Goal: Task Accomplishment & Management: Manage account settings

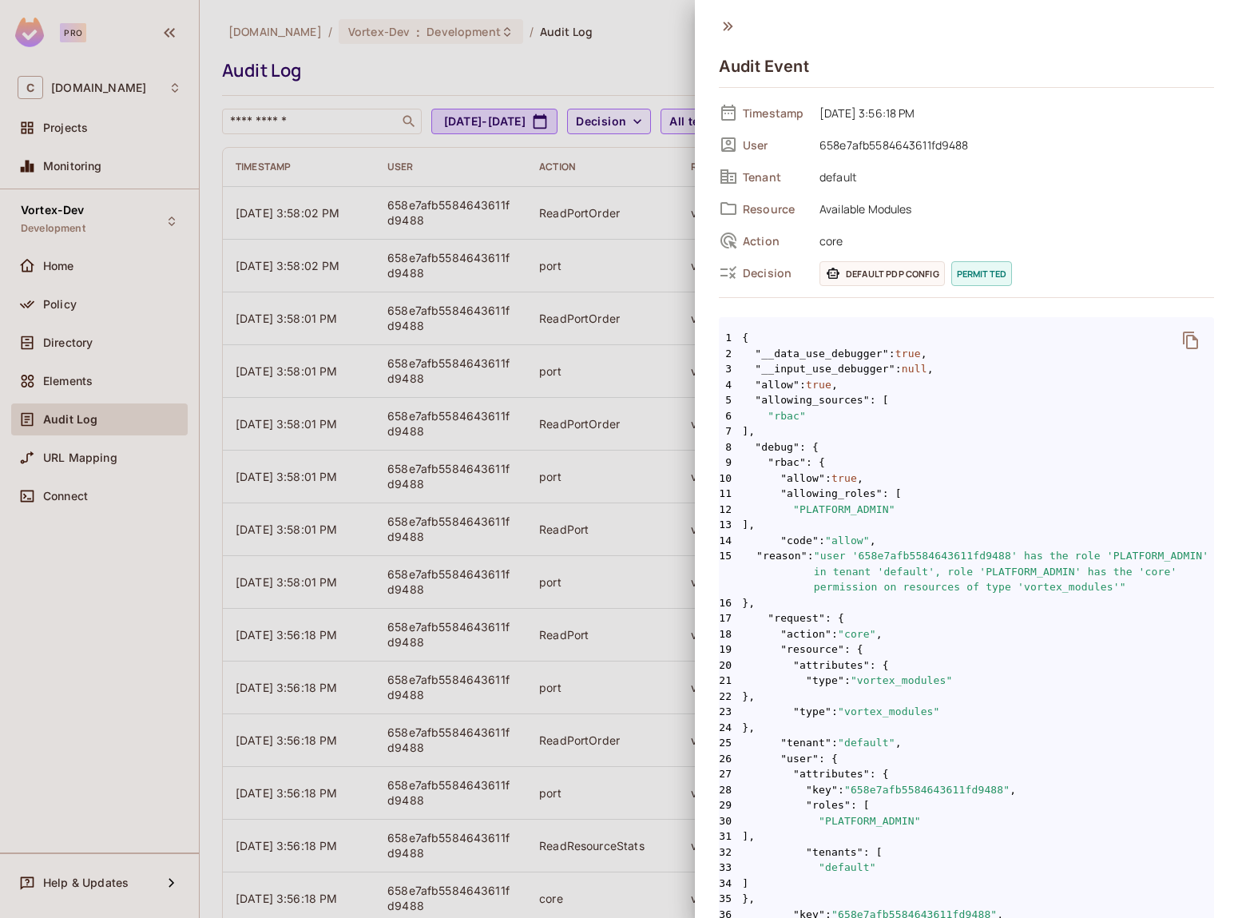
click at [645, 210] on div at bounding box center [619, 459] width 1238 height 918
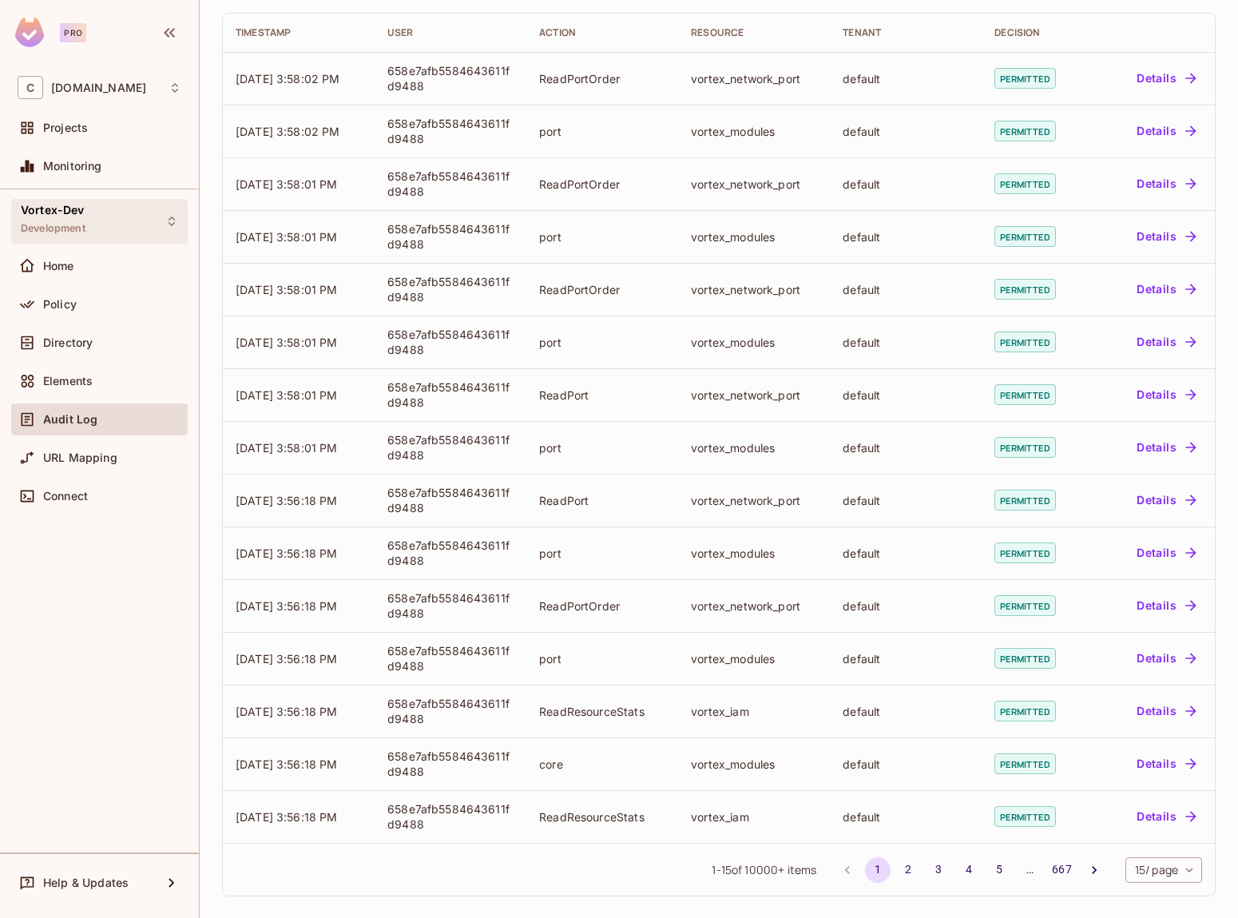
click at [78, 231] on span "Development" at bounding box center [53, 228] width 65 height 13
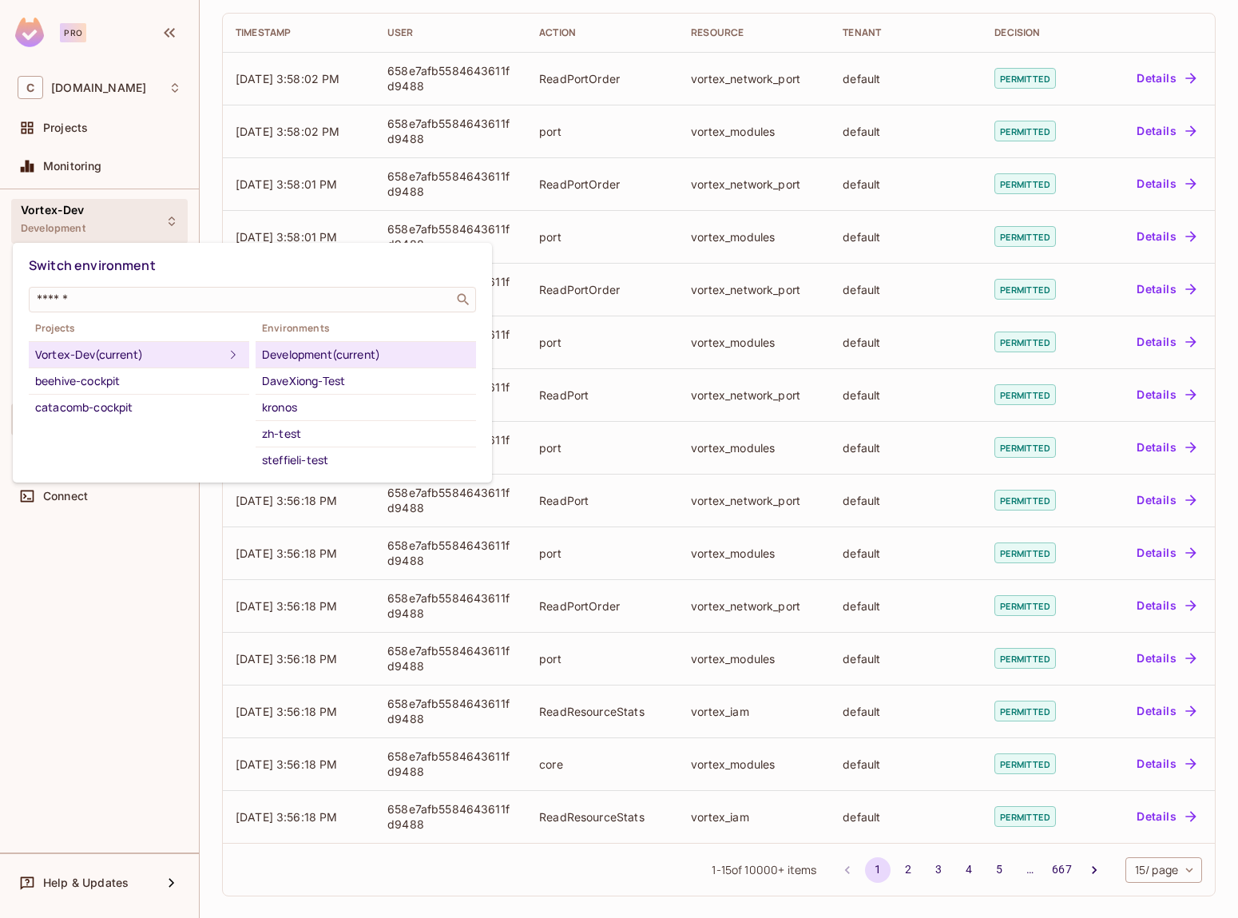
click at [79, 222] on div at bounding box center [619, 459] width 1238 height 918
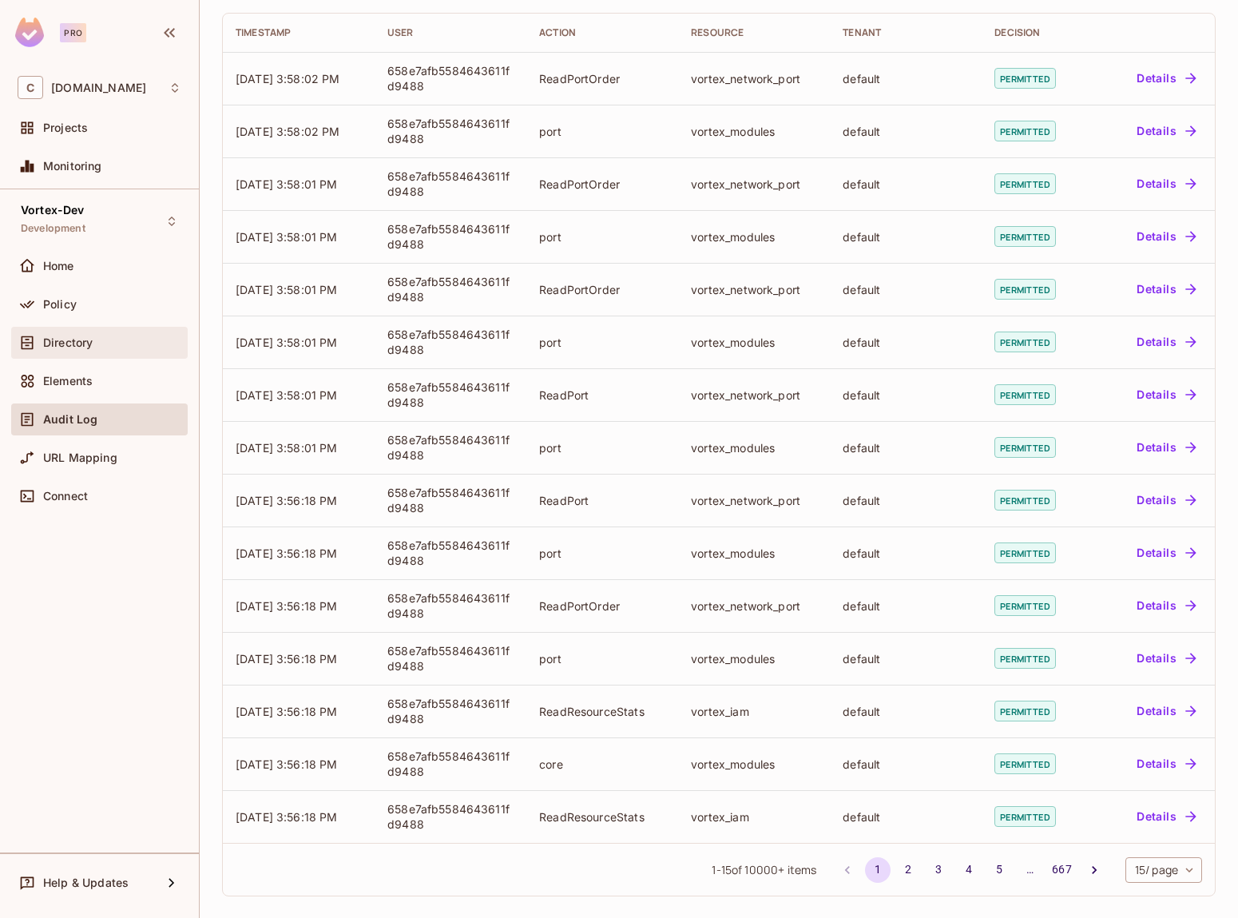
click at [75, 346] on span "Directory" at bounding box center [68, 342] width 50 height 13
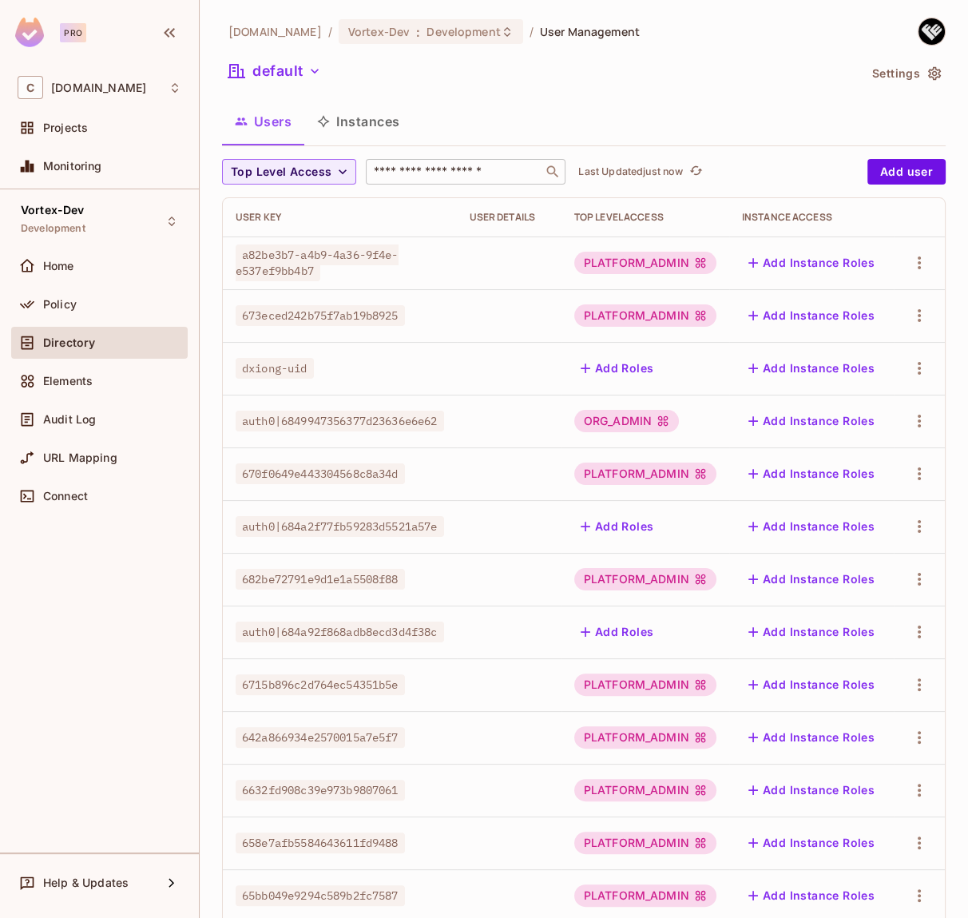
click at [465, 163] on div "​" at bounding box center [466, 172] width 200 height 26
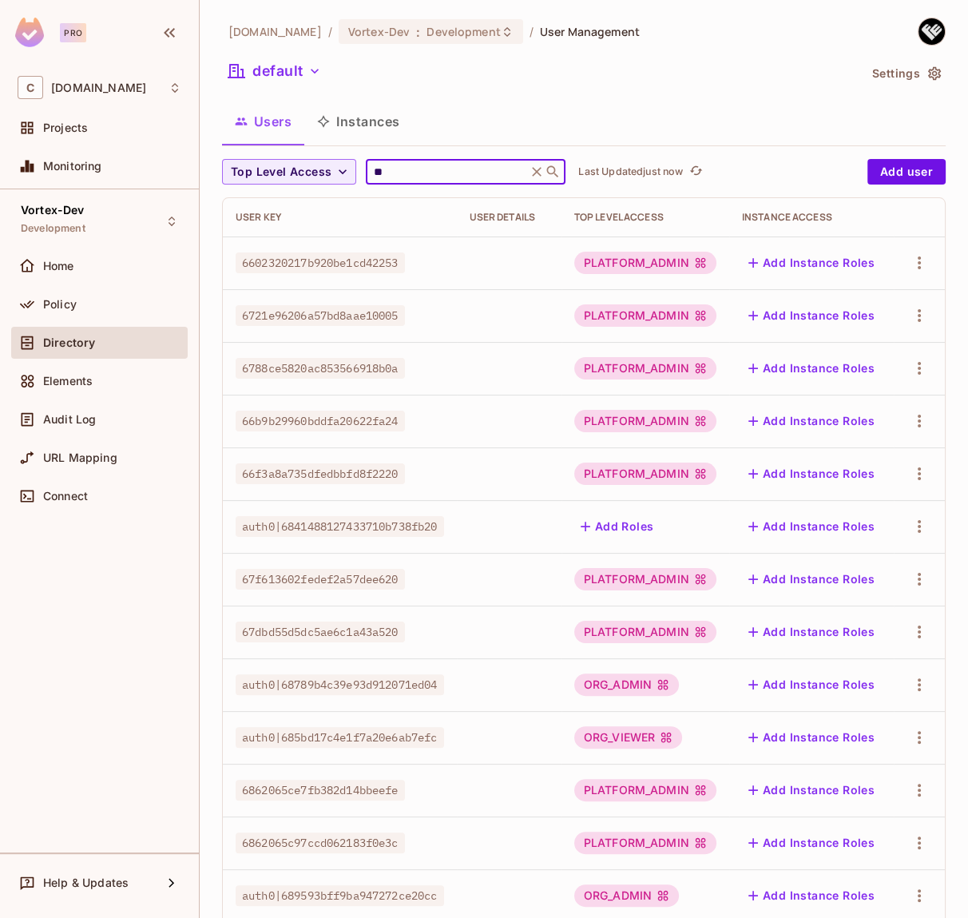
click at [414, 176] on input "**" at bounding box center [447, 172] width 152 height 16
type input "*"
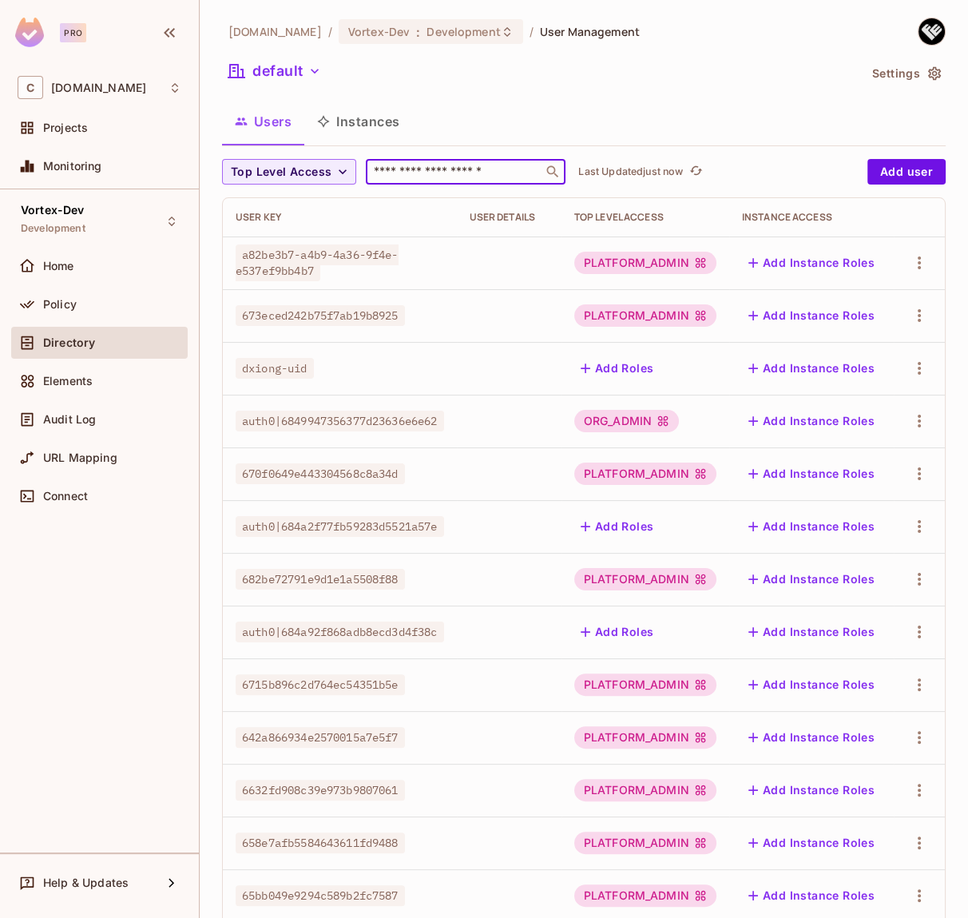
paste input "**********"
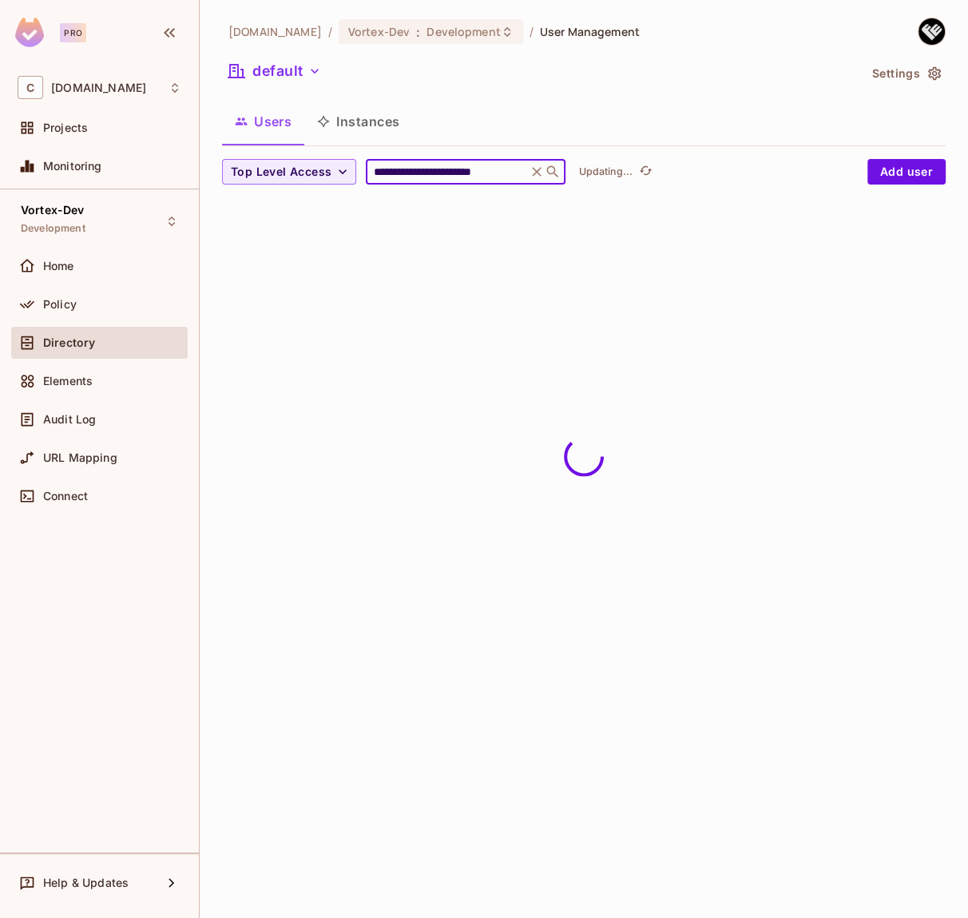
type input "**********"
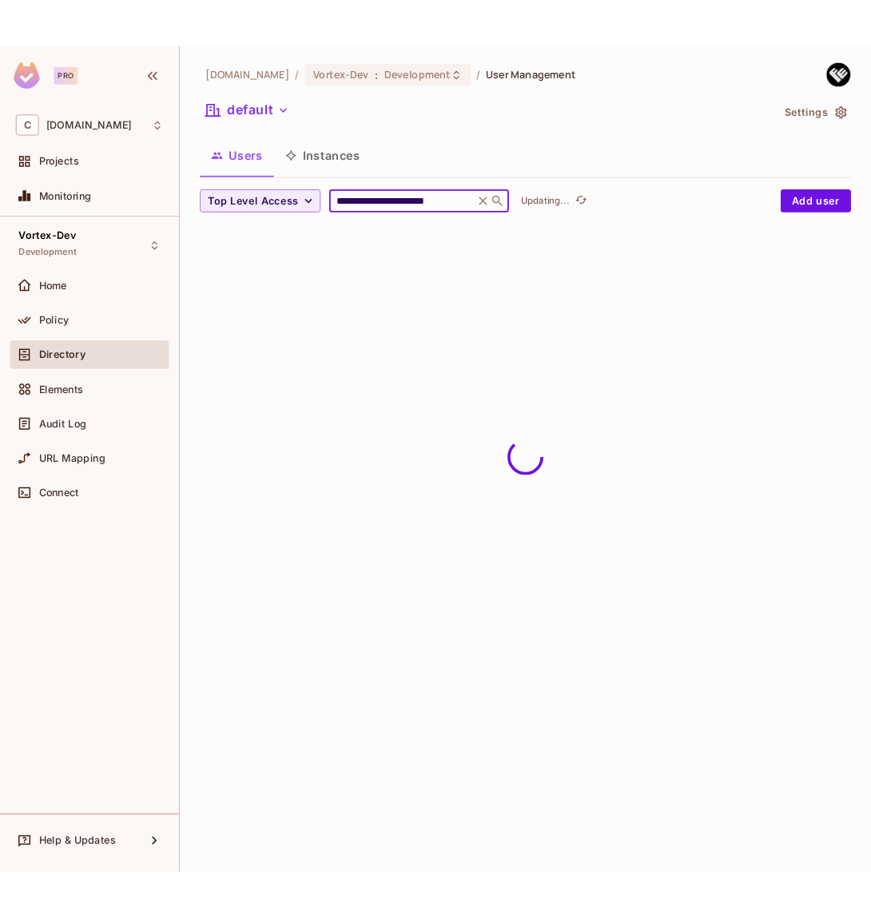
scroll to position [0, 0]
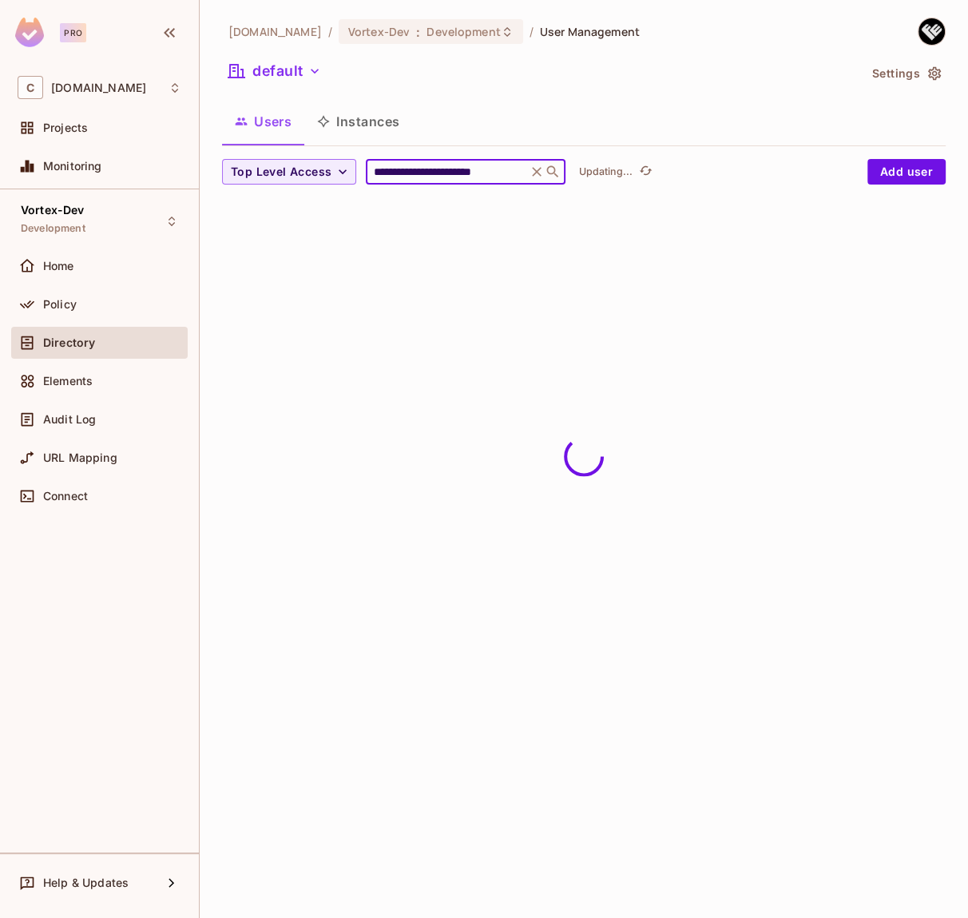
click at [766, 304] on div "**********" at bounding box center [584, 459] width 769 height 918
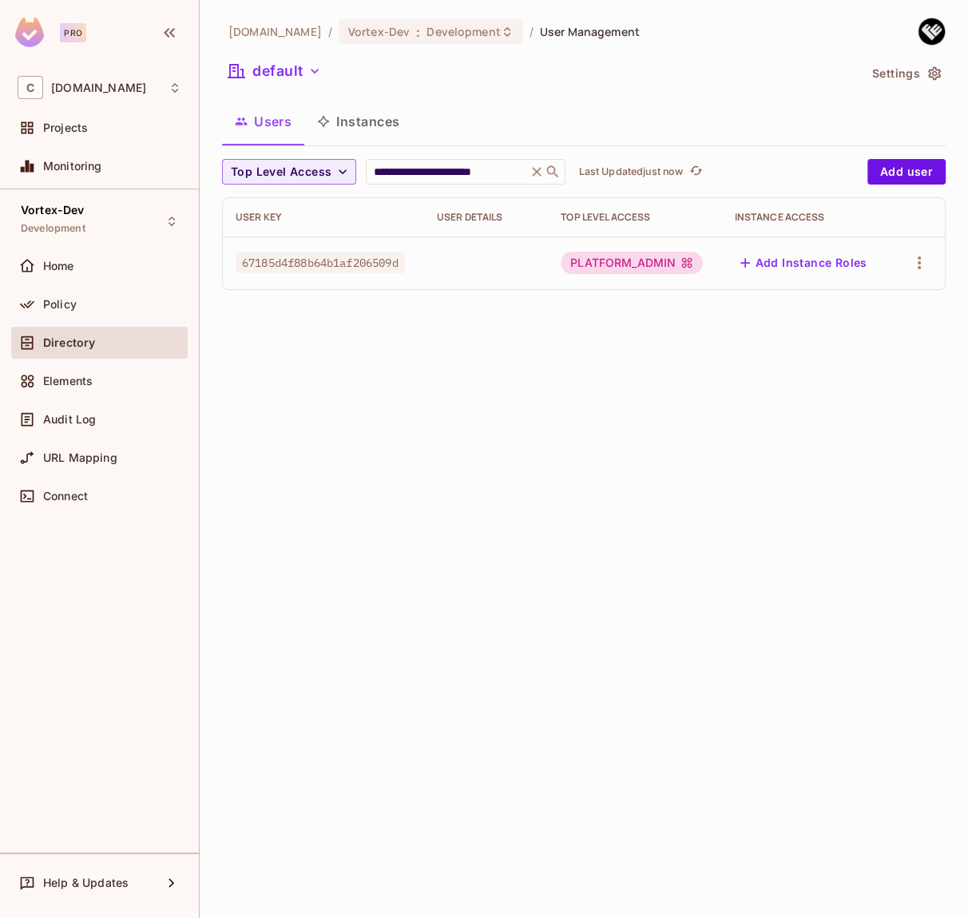
click at [535, 273] on td at bounding box center [486, 262] width 124 height 53
click at [912, 260] on icon "button" at bounding box center [919, 262] width 19 height 19
click at [847, 330] on div "Edit Attributes" at bounding box center [864, 335] width 79 height 16
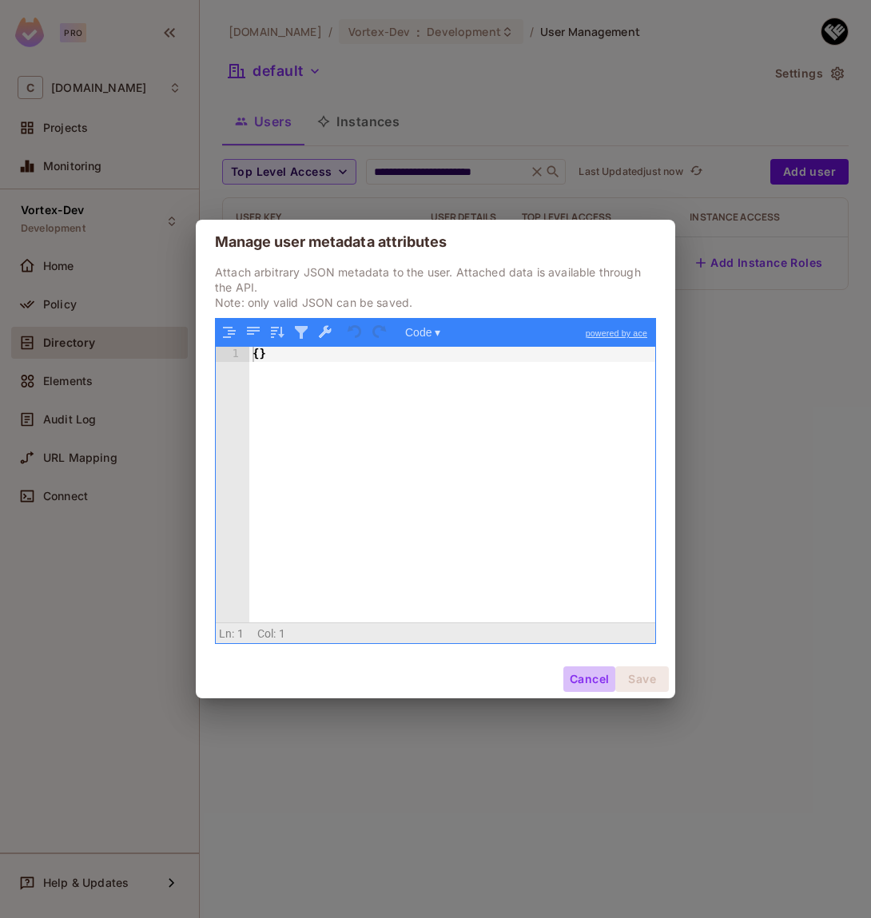
click at [587, 676] on button "Cancel" at bounding box center [589, 679] width 52 height 26
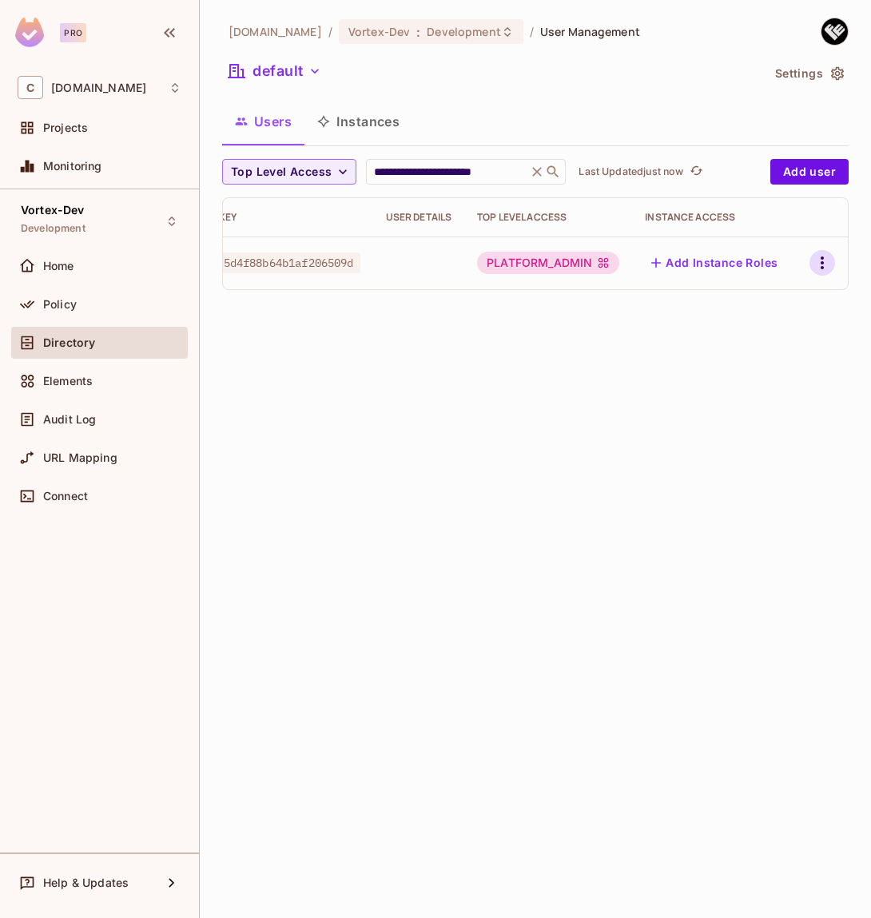
click at [817, 261] on icon "button" at bounding box center [822, 262] width 19 height 19
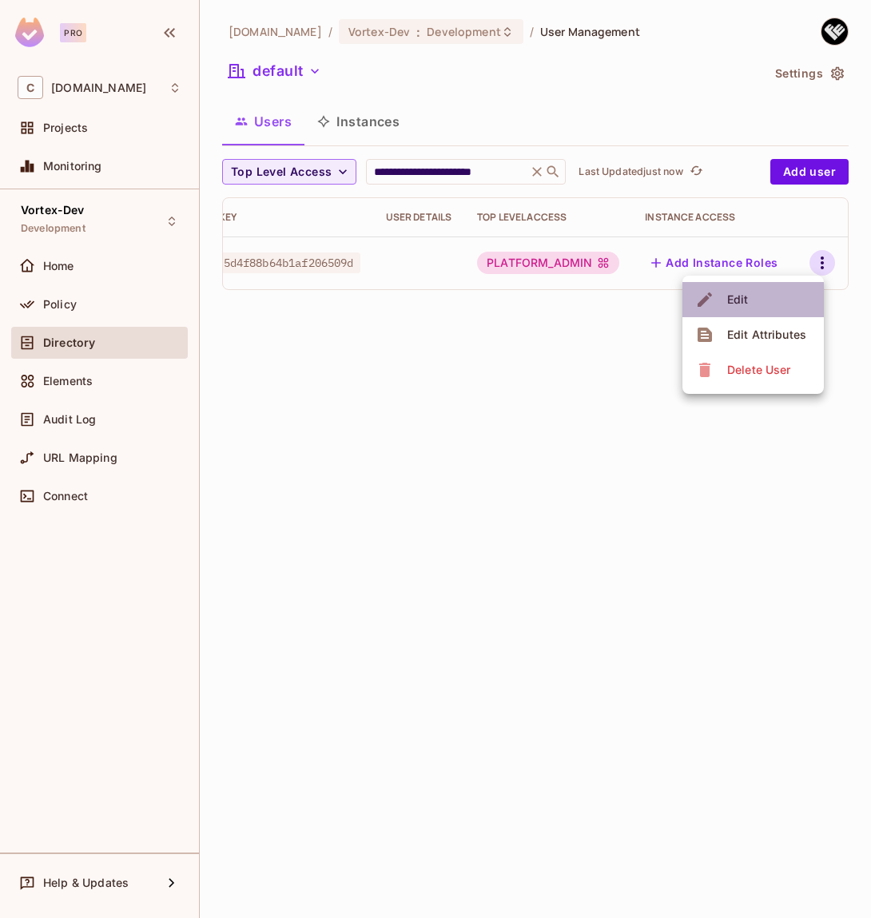
click at [779, 299] on li "Edit" at bounding box center [752, 299] width 141 height 35
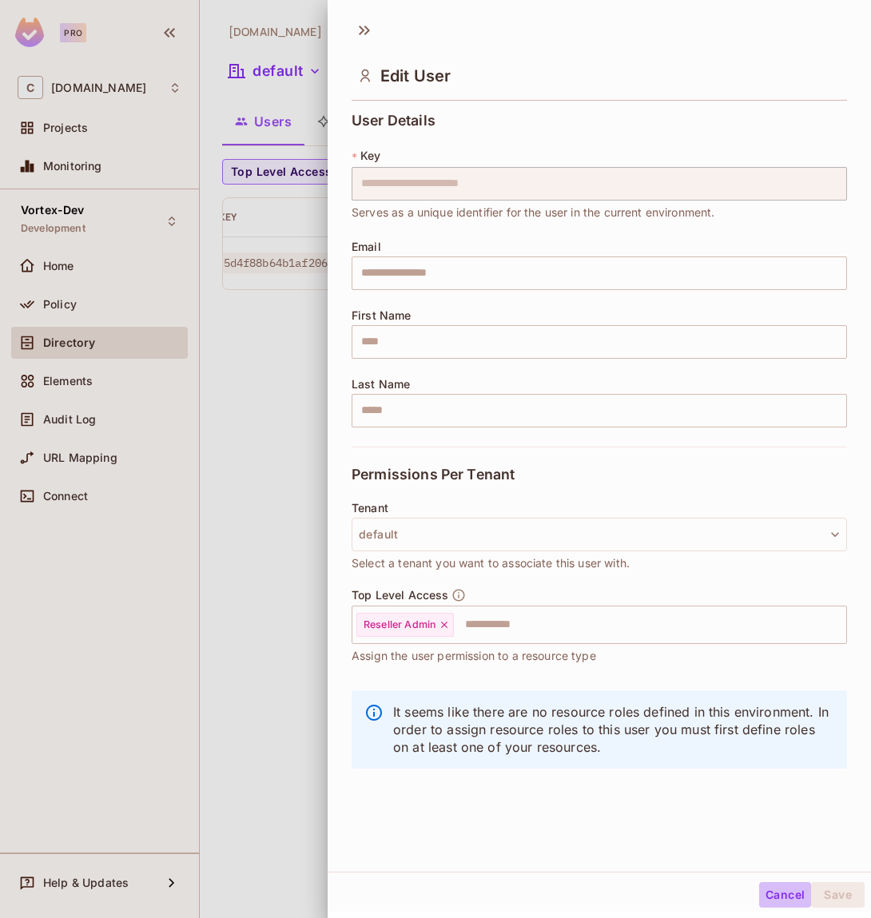
click at [789, 897] on button "Cancel" at bounding box center [785, 895] width 52 height 26
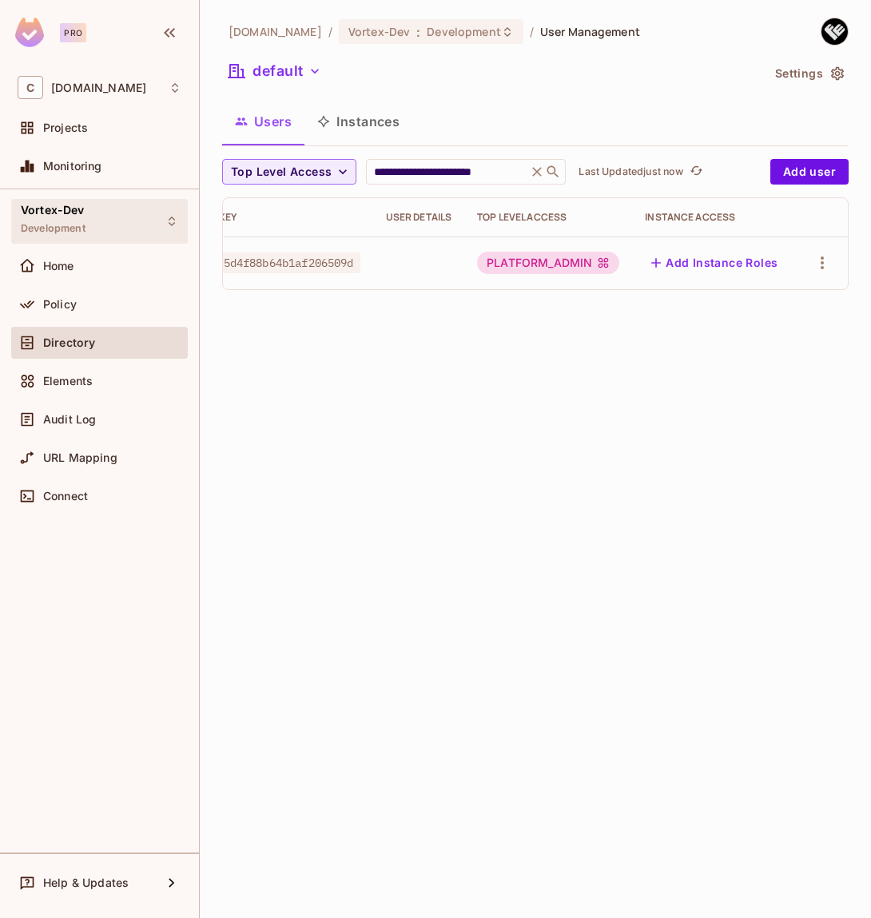
click at [89, 235] on div "Vortex-Dev Development" at bounding box center [99, 221] width 177 height 44
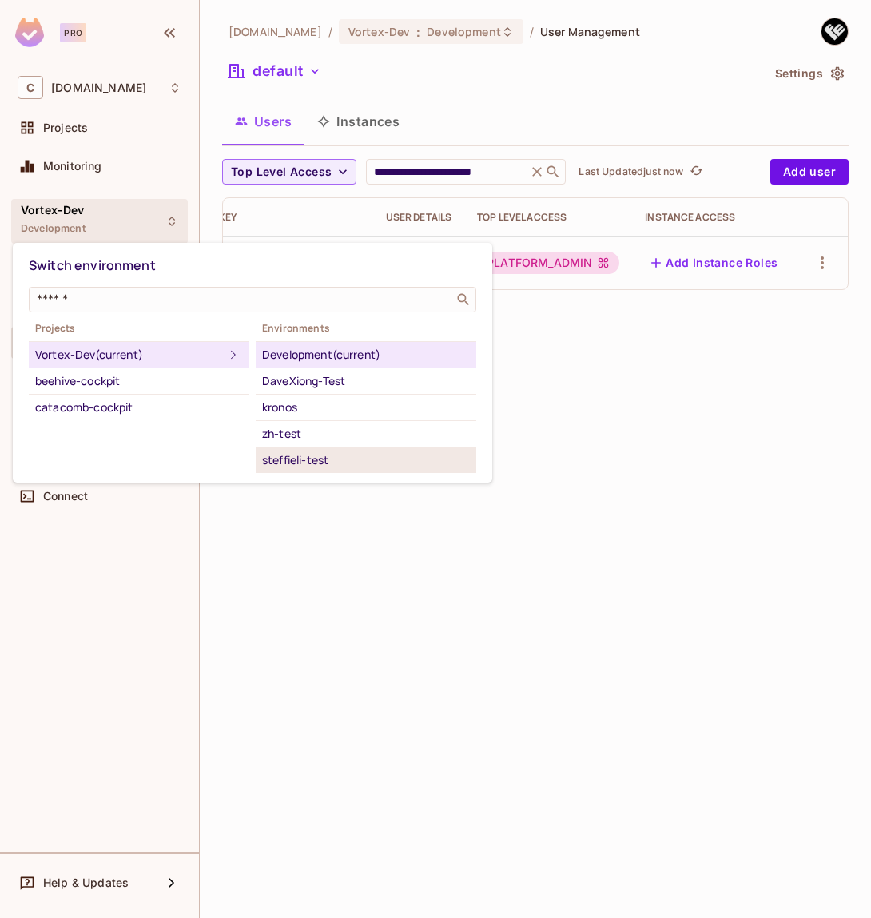
click at [301, 451] on div "steffieli-test" at bounding box center [366, 460] width 208 height 19
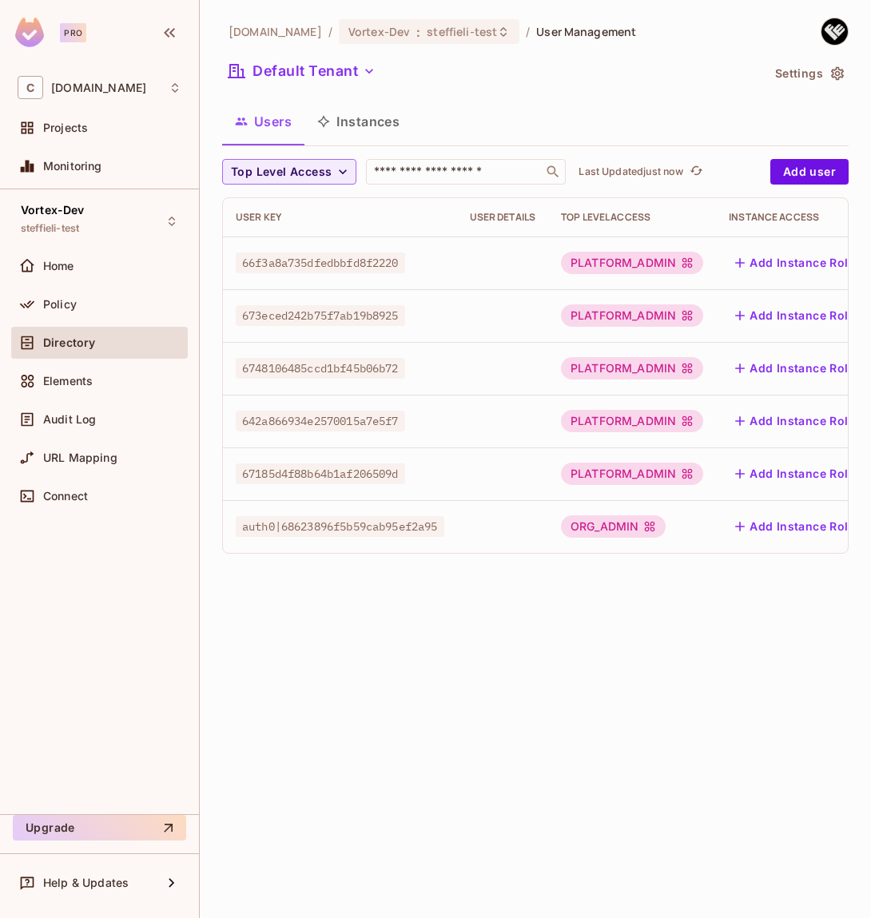
scroll to position [0, 90]
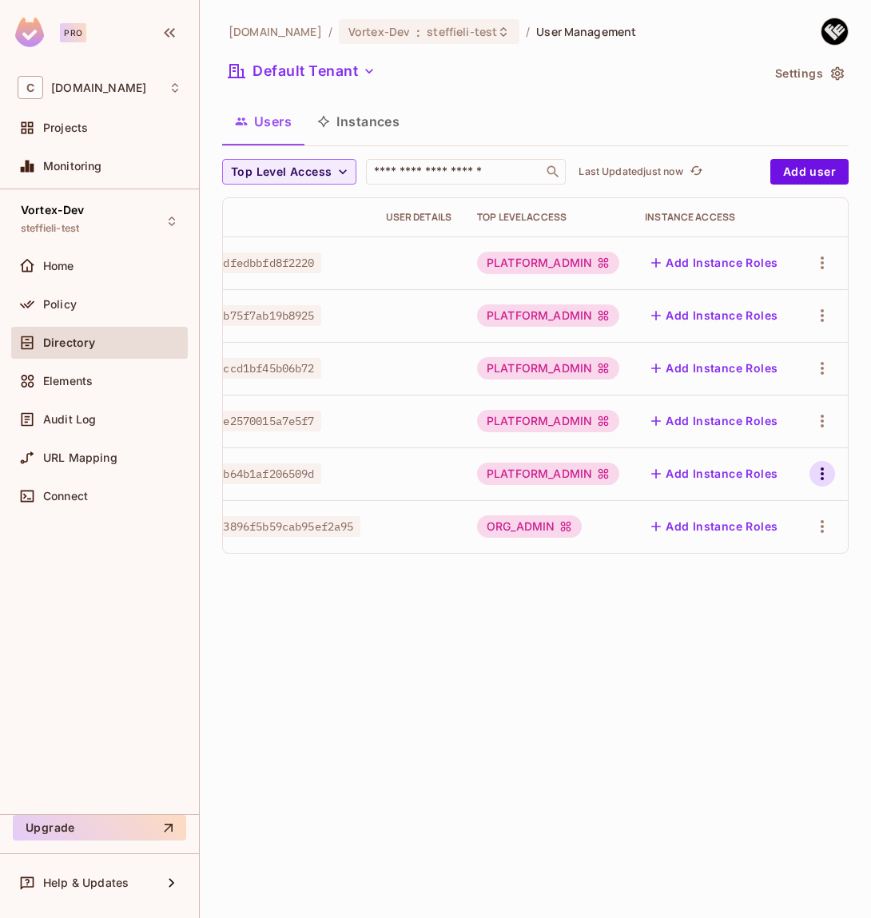
click at [820, 471] on icon "button" at bounding box center [822, 473] width 19 height 19
click at [779, 509] on li "Edit" at bounding box center [752, 510] width 141 height 35
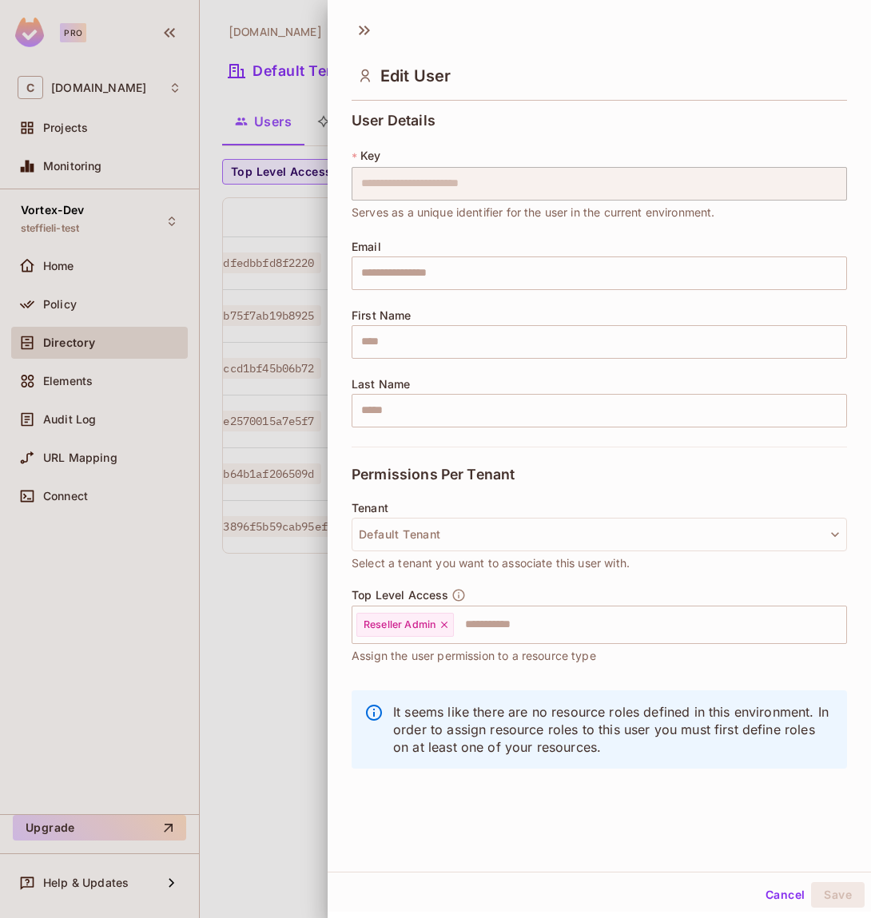
click at [813, 46] on div "Edit User" at bounding box center [599, 62] width 543 height 89
click at [230, 691] on div at bounding box center [435, 459] width 871 height 918
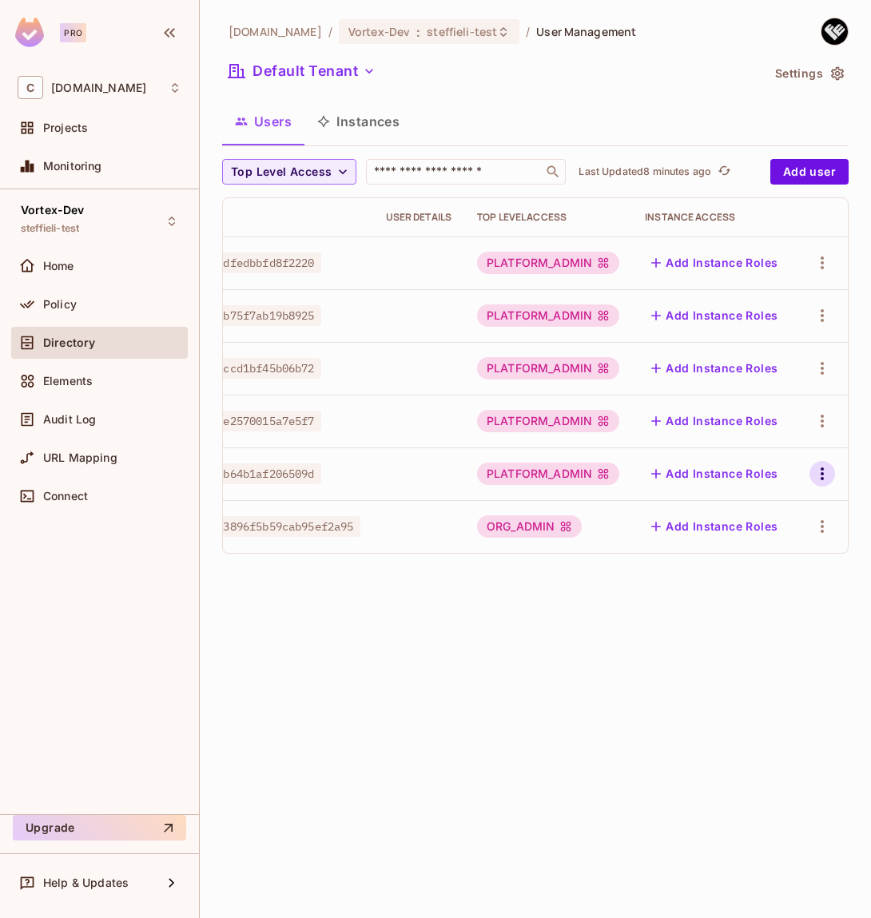
click at [818, 475] on icon "button" at bounding box center [822, 473] width 19 height 19
click at [757, 579] on div "Delete User" at bounding box center [758, 581] width 63 height 16
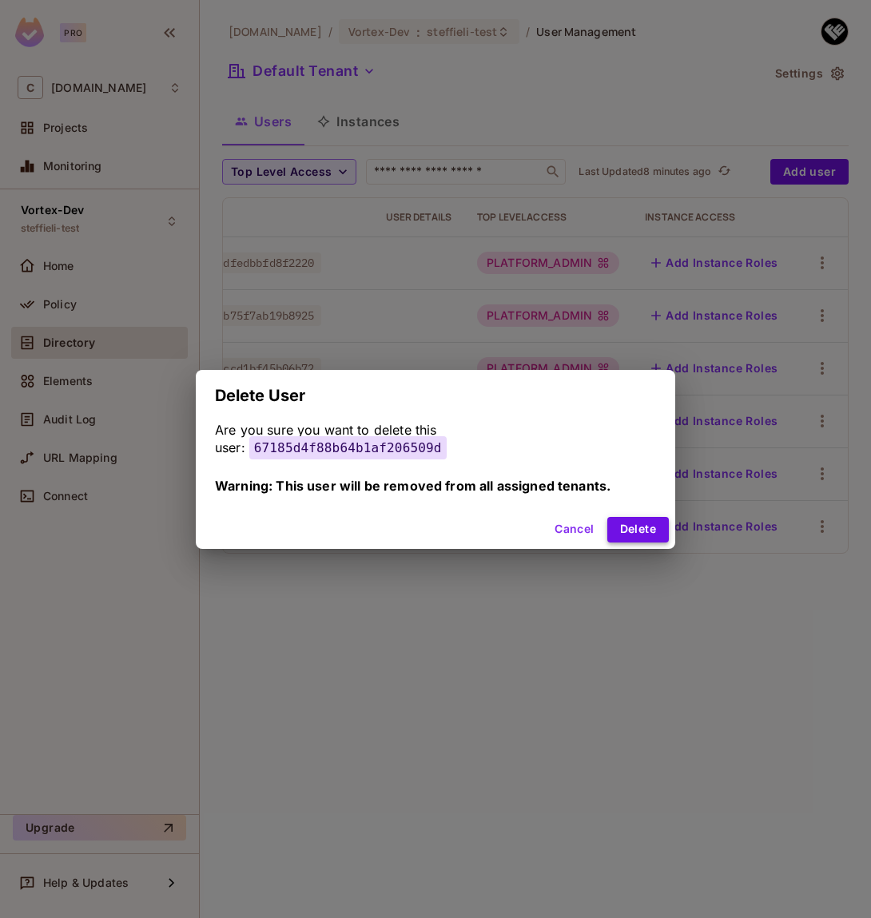
click at [630, 526] on button "Delete" at bounding box center [638, 530] width 62 height 26
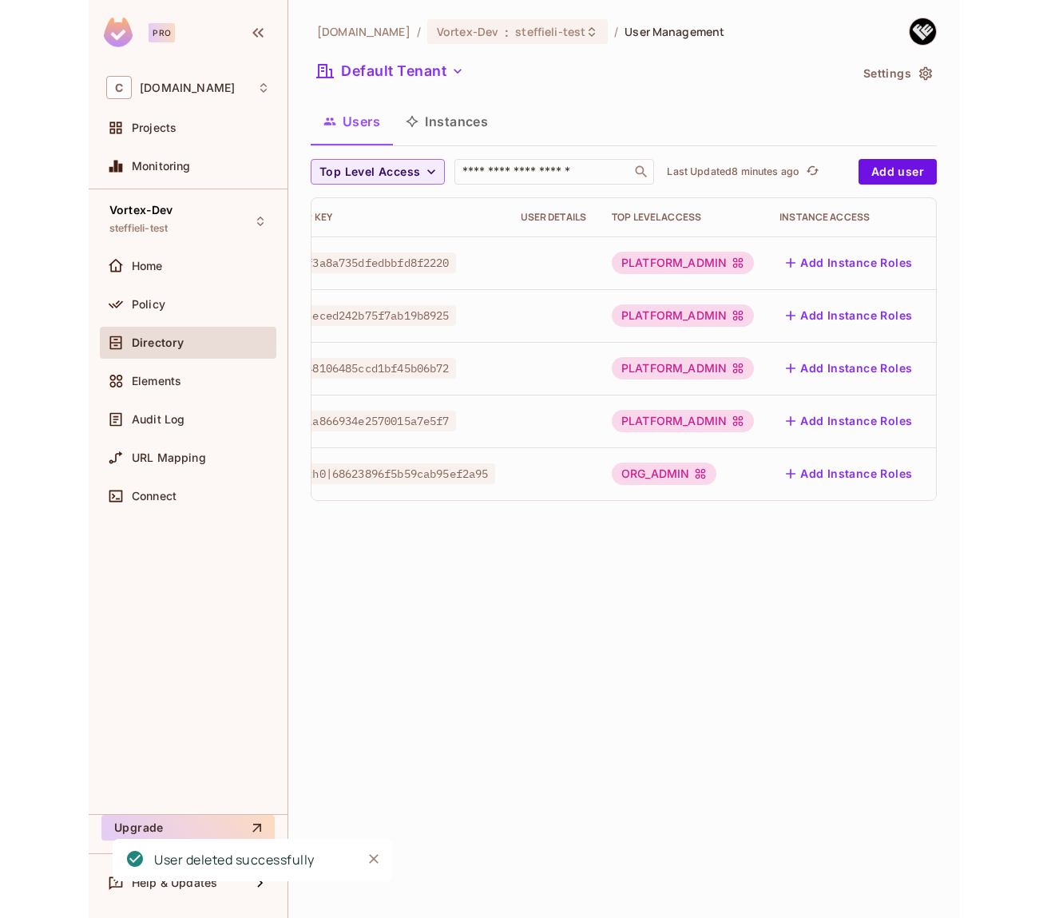
scroll to position [0, 0]
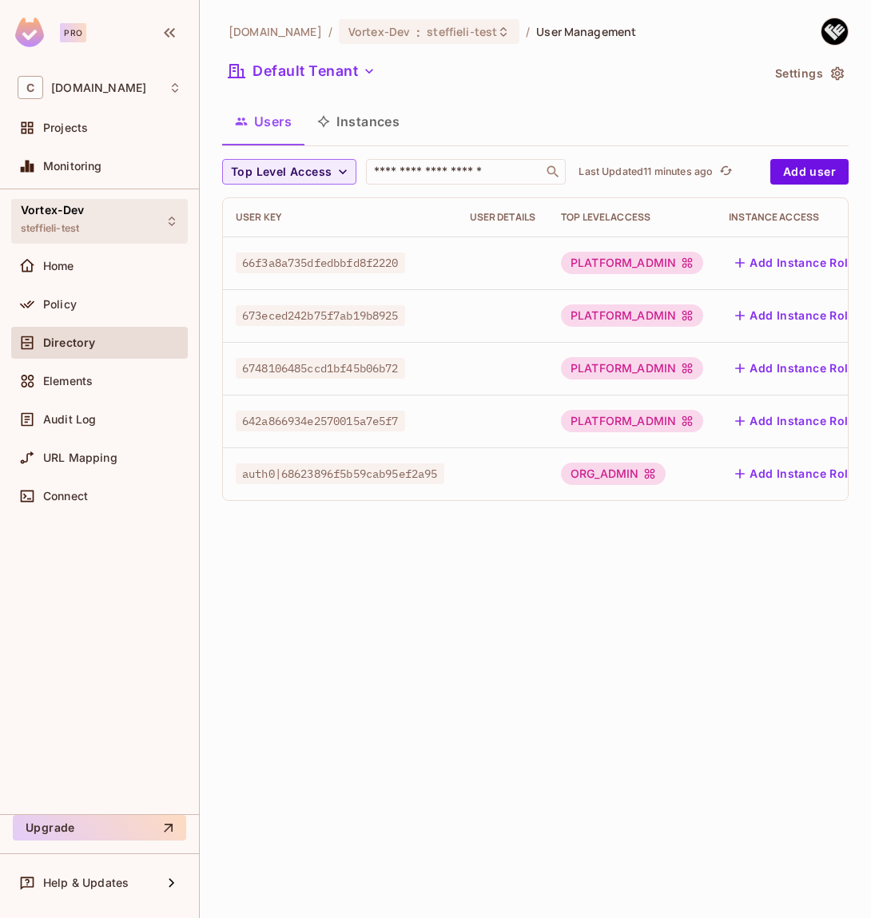
click at [115, 210] on div "Vortex-Dev steffieli-test" at bounding box center [99, 221] width 177 height 44
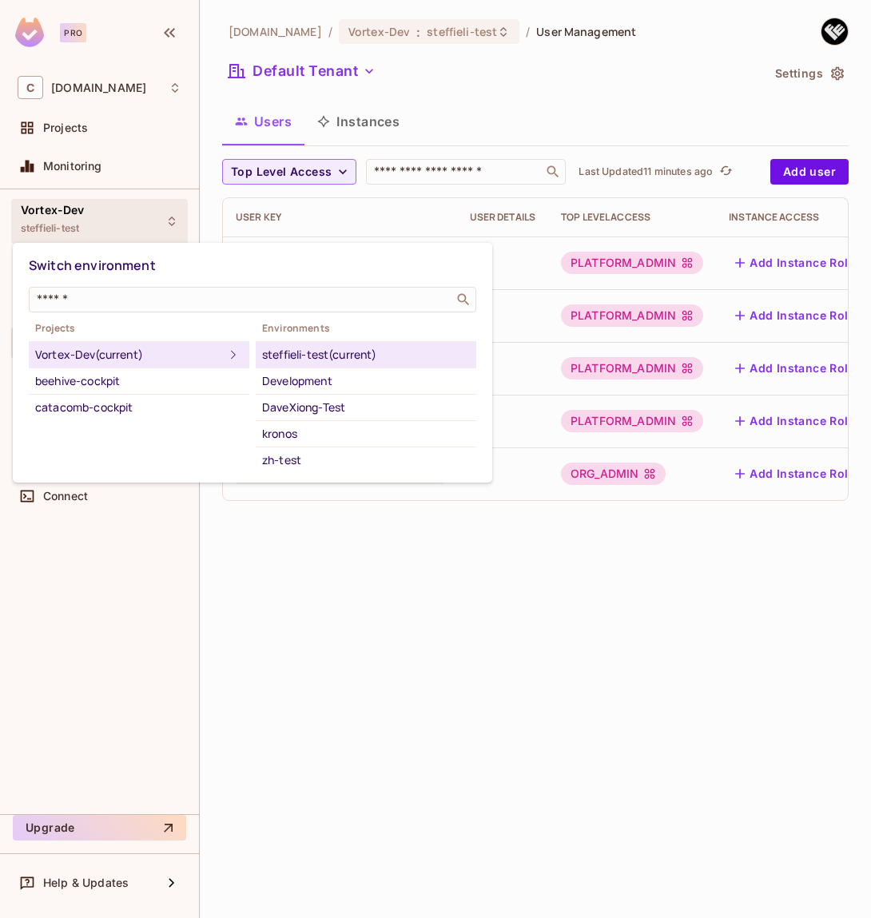
click at [201, 145] on div at bounding box center [435, 459] width 871 height 918
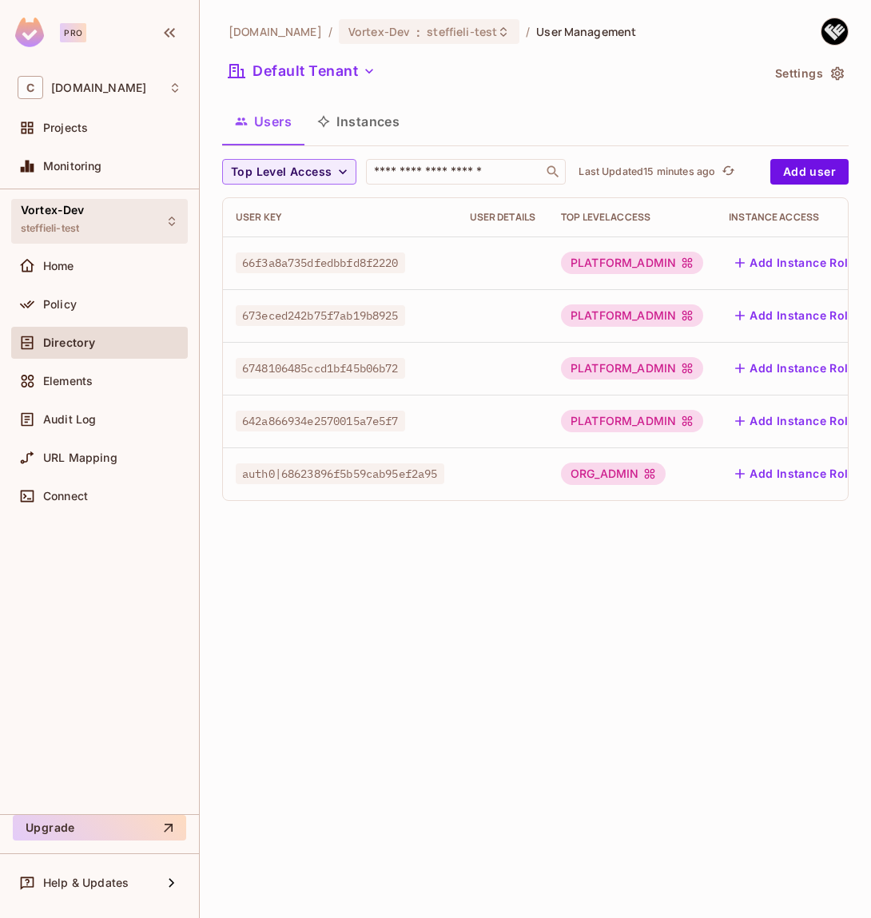
click at [95, 206] on div "Vortex-Dev steffieli-test" at bounding box center [99, 221] width 177 height 44
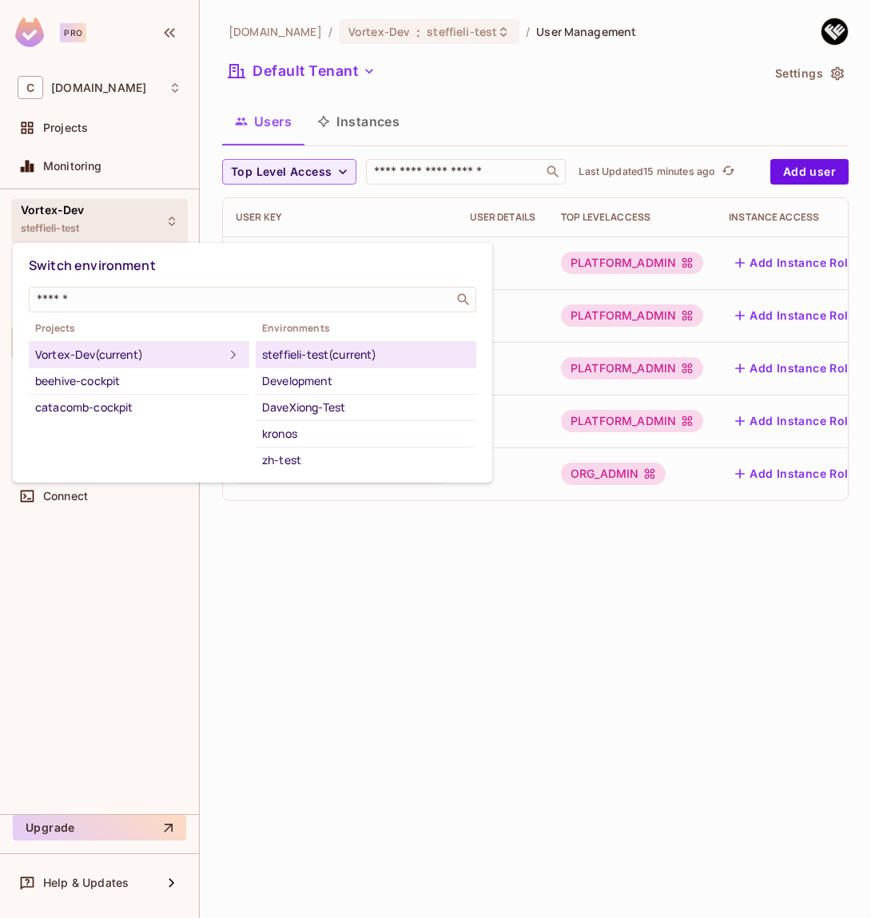
click at [92, 137] on div at bounding box center [435, 459] width 871 height 918
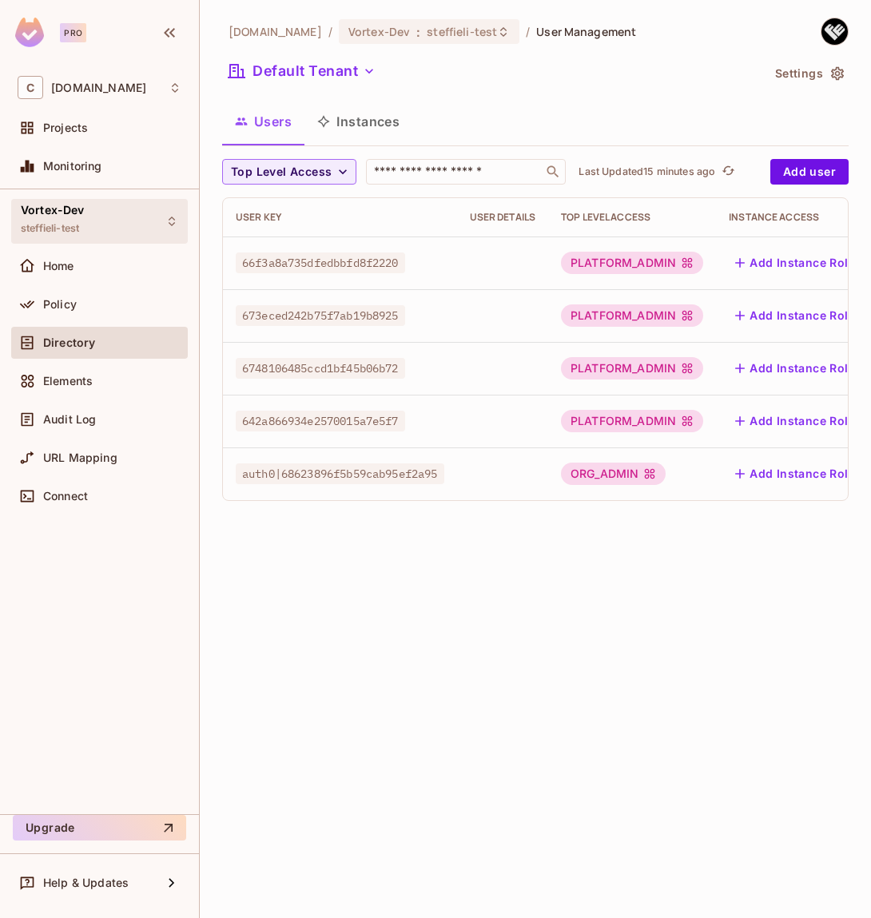
click at [98, 234] on div "Vortex-Dev steffieli-test" at bounding box center [99, 221] width 177 height 44
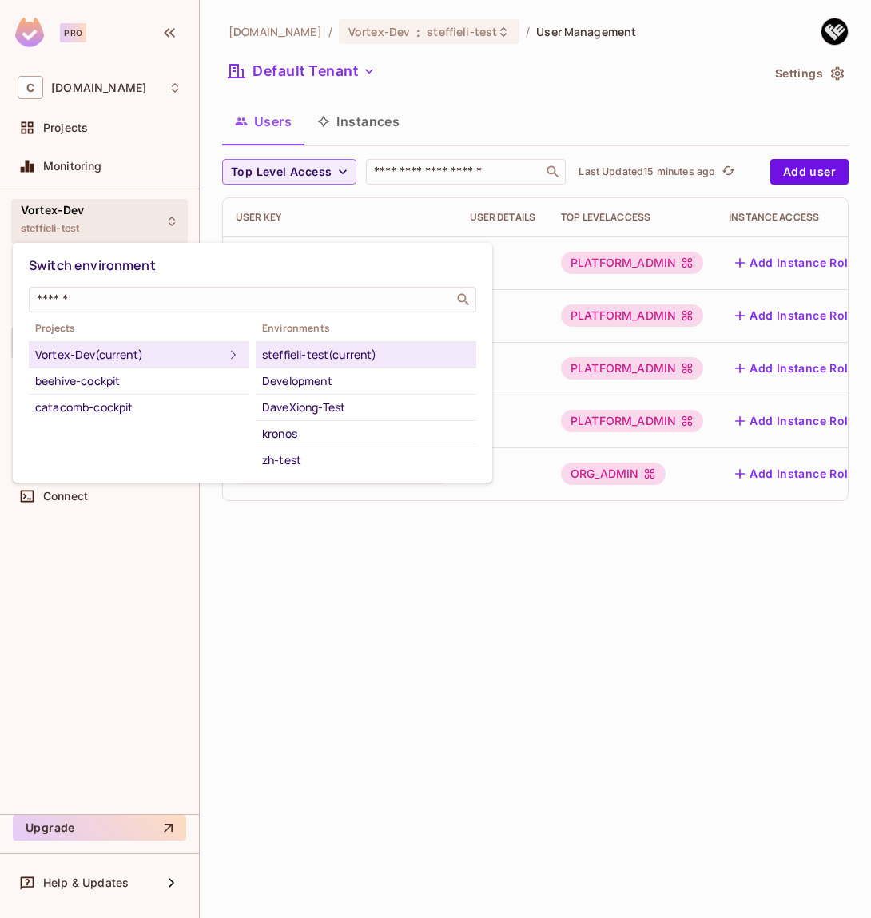
click at [89, 133] on div at bounding box center [435, 459] width 871 height 918
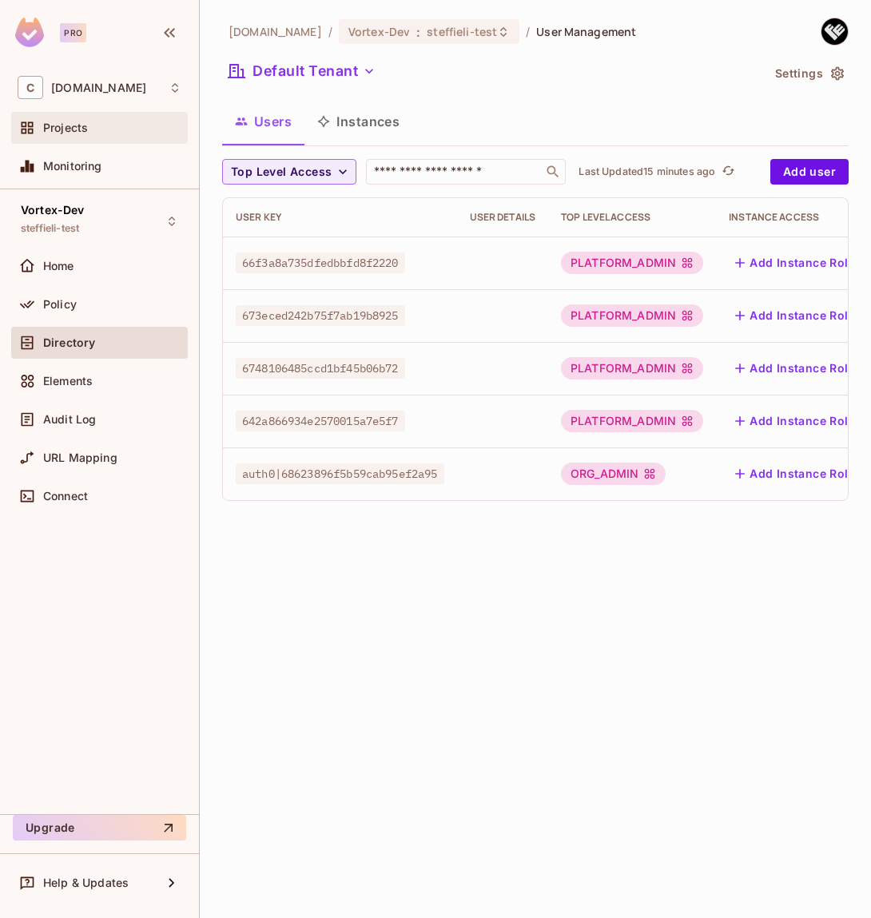
click at [91, 125] on div "Projects" at bounding box center [112, 127] width 138 height 13
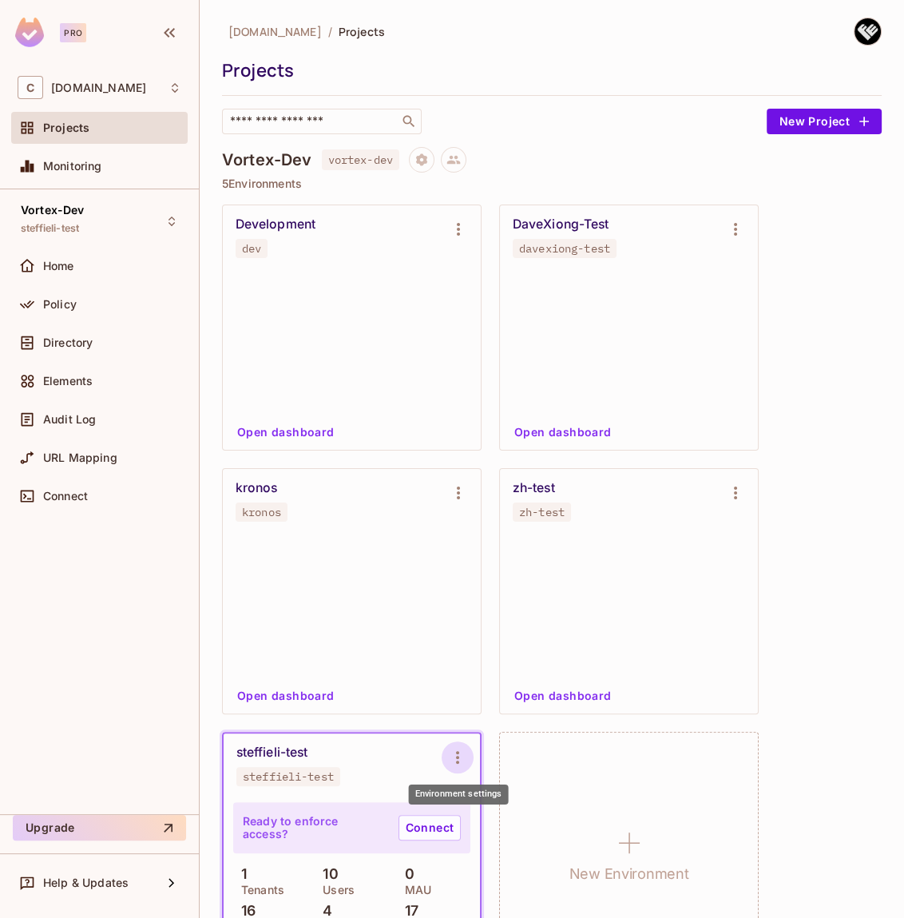
click at [459, 753] on icon "Environment settings" at bounding box center [457, 757] width 19 height 19
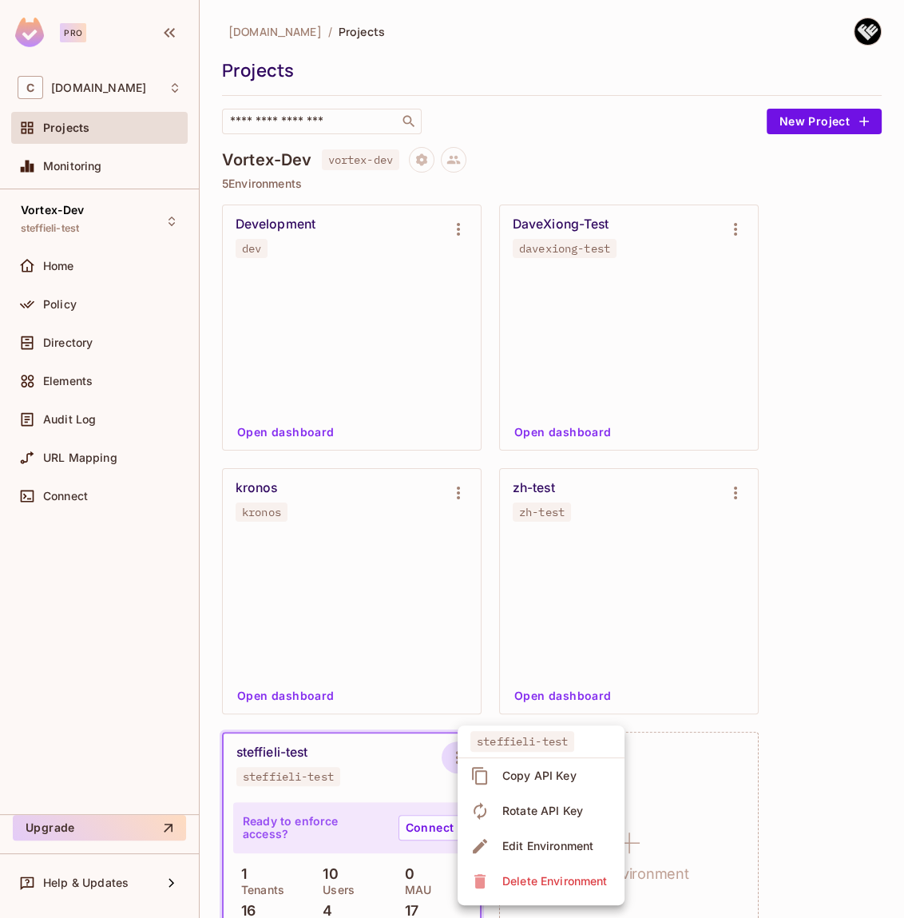
click at [507, 776] on div "Copy API Key" at bounding box center [540, 776] width 74 height 16
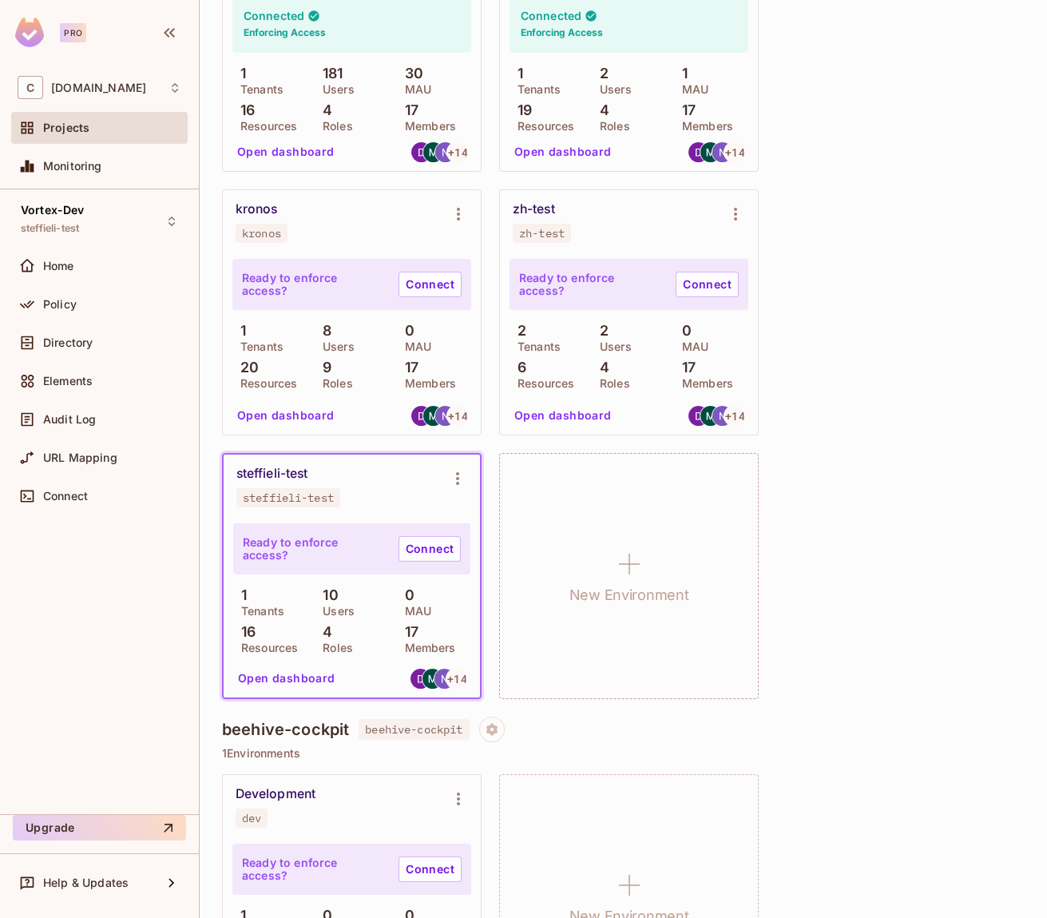
scroll to position [290, 0]
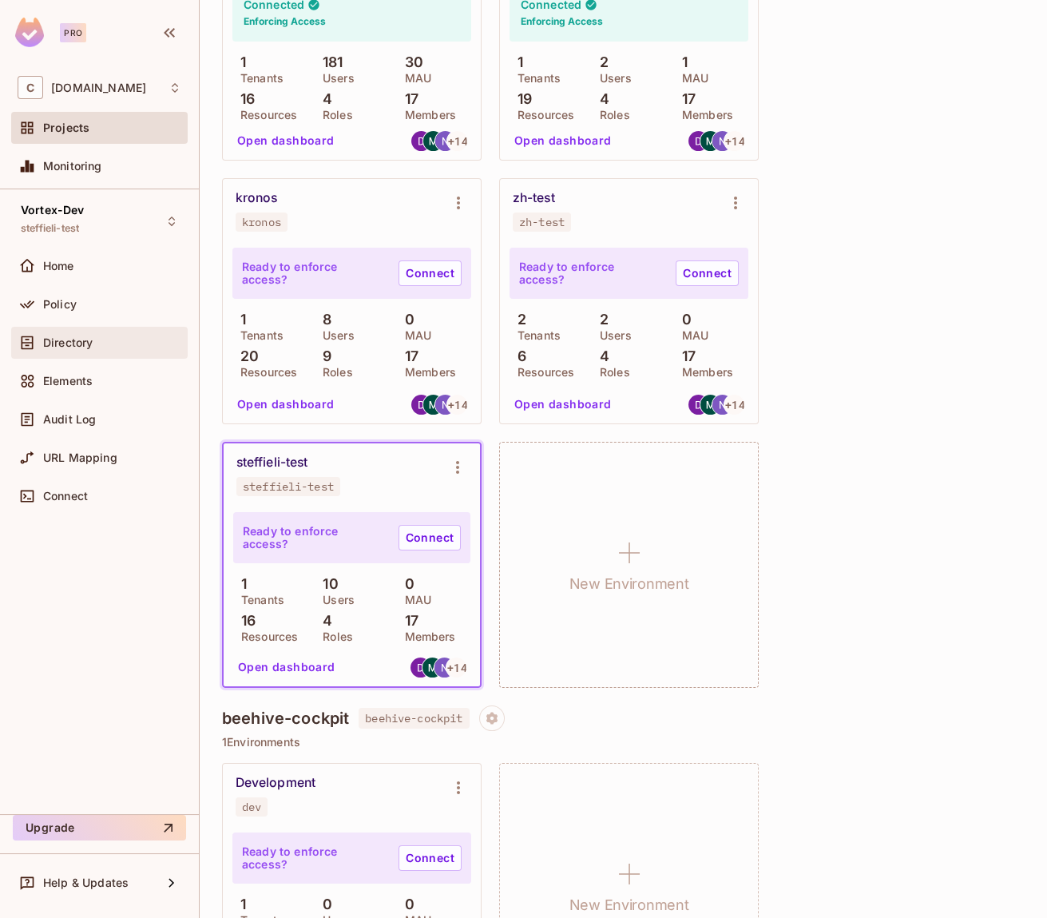
click at [77, 348] on span "Directory" at bounding box center [68, 342] width 50 height 13
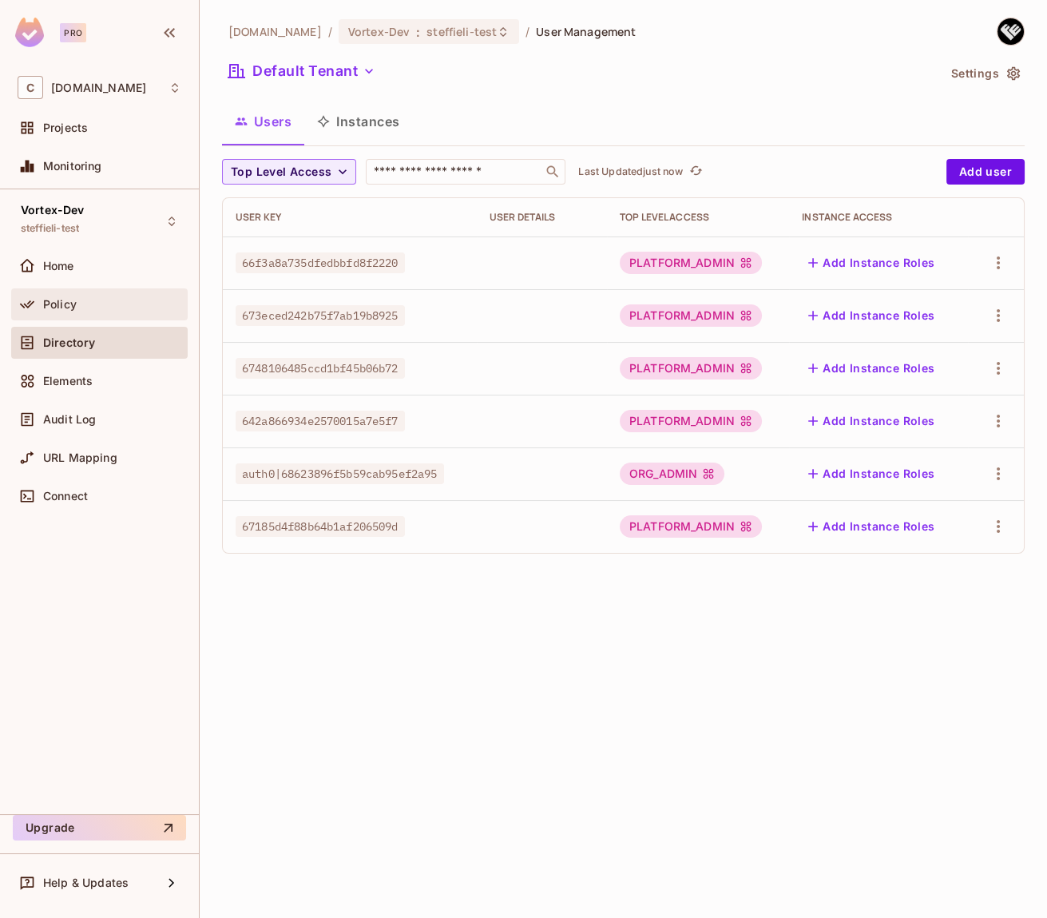
click at [77, 300] on div "Policy" at bounding box center [112, 304] width 138 height 13
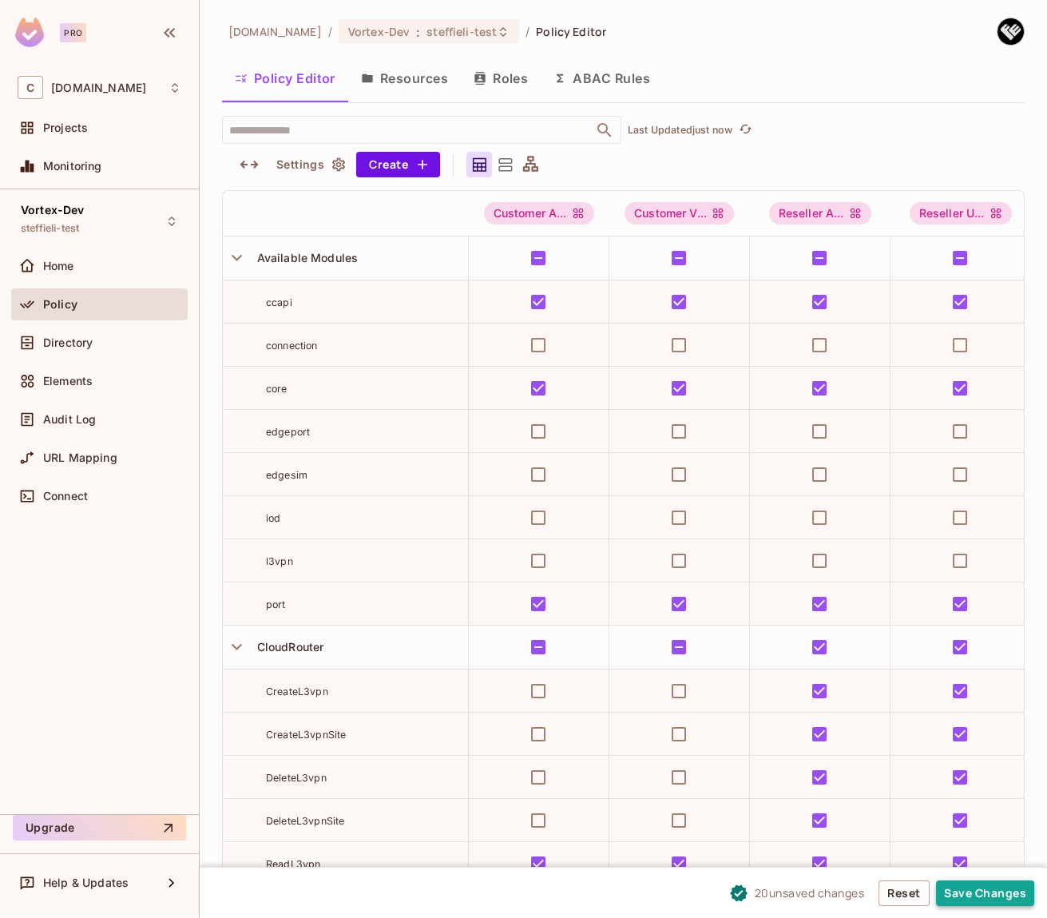
click at [971, 892] on button "Save Changes" at bounding box center [985, 893] width 98 height 26
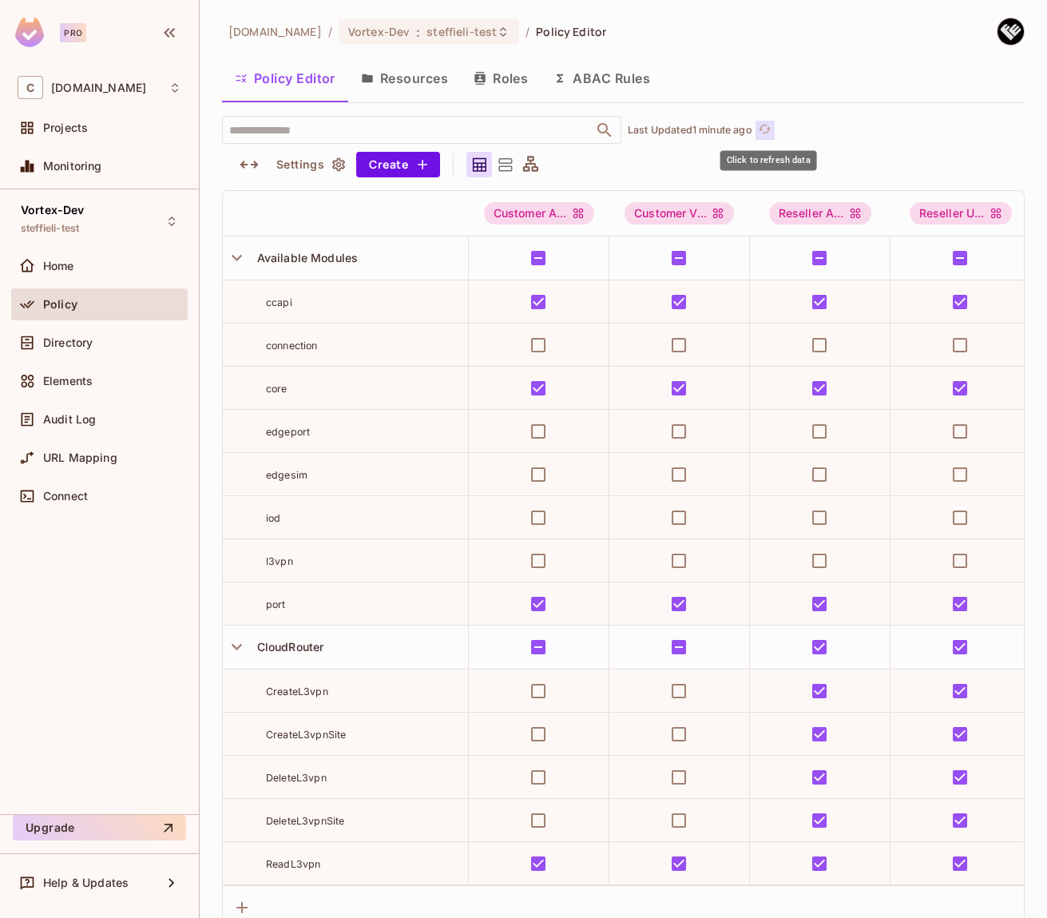
click at [772, 129] on icon "refresh" at bounding box center [765, 129] width 14 height 14
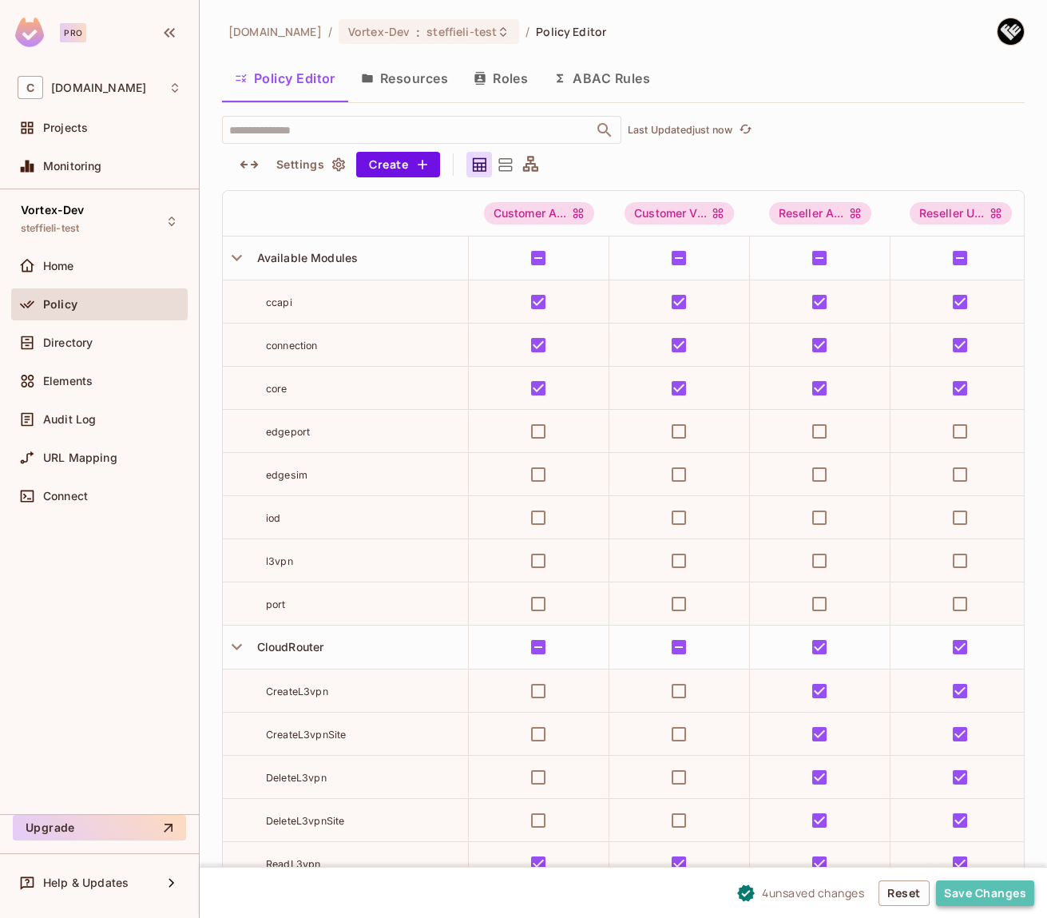
click at [963, 887] on button "Save Changes" at bounding box center [985, 893] width 98 height 26
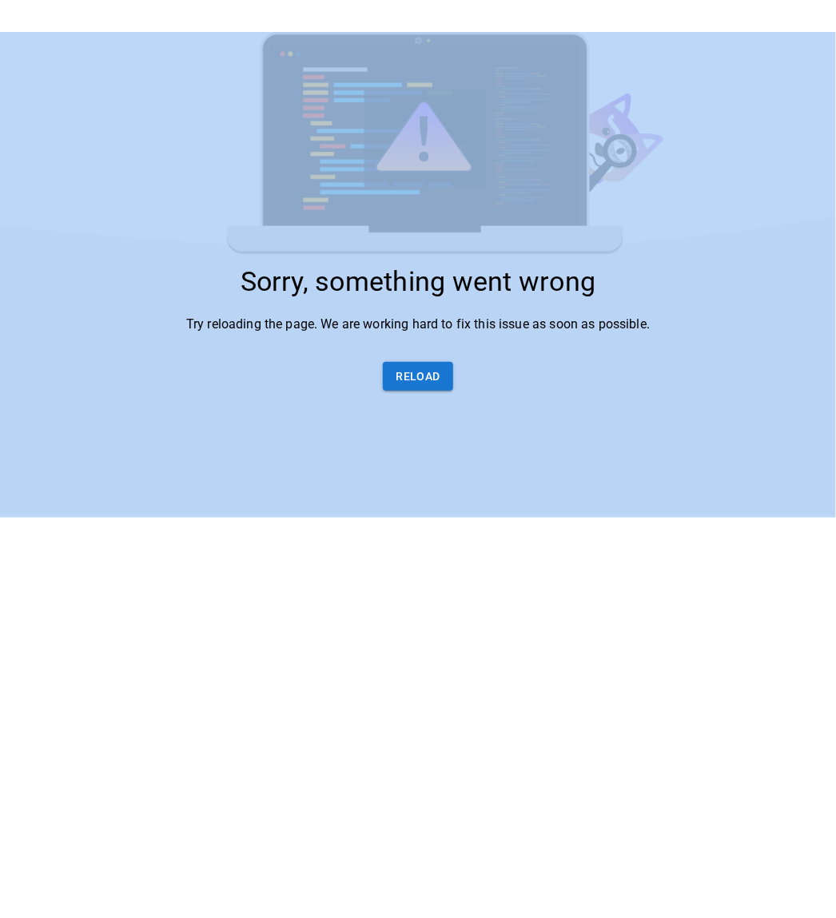
drag, startPoint x: 248, startPoint y: 38, endPoint x: 591, endPoint y: 104, distance: 349.0
click at [598, 97] on html "Sorry, something went wrong Try reloading the page. We are working hard to fix …" at bounding box center [418, 259] width 836 height 518
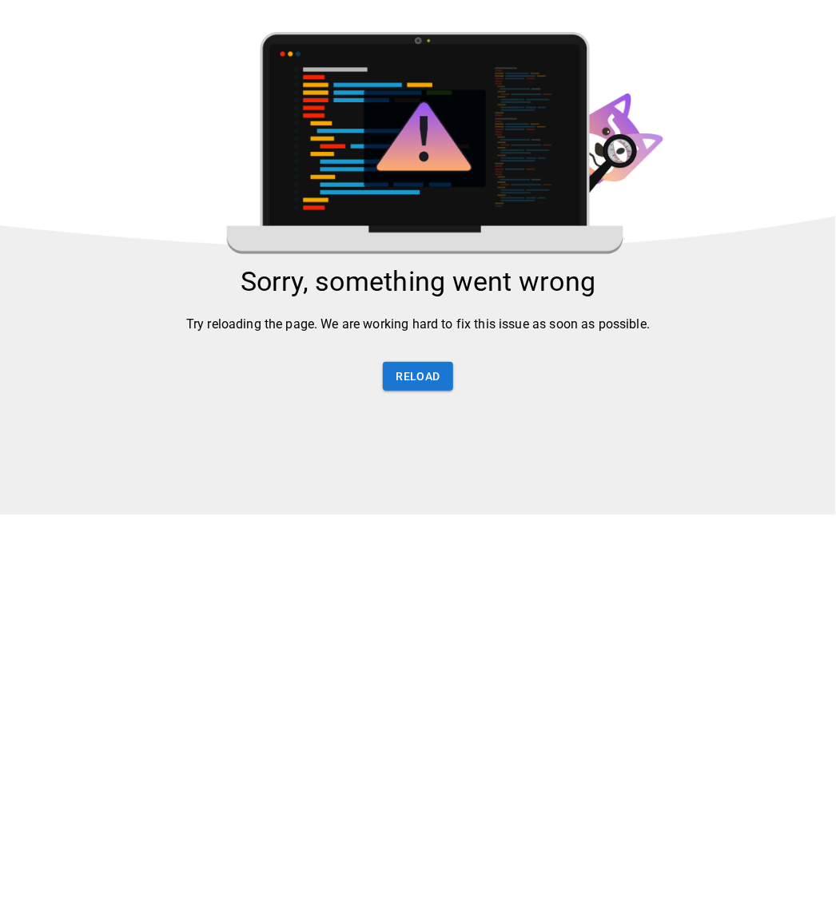
click at [380, 248] on html "Sorry, something went wrong Try reloading the page. We are working hard to fix …" at bounding box center [418, 259] width 836 height 518
click at [119, 94] on html "Sorry, something went wrong Try reloading the page. We are working hard to fix …" at bounding box center [418, 259] width 836 height 518
